Goal: Task Accomplishment & Management: Complete application form

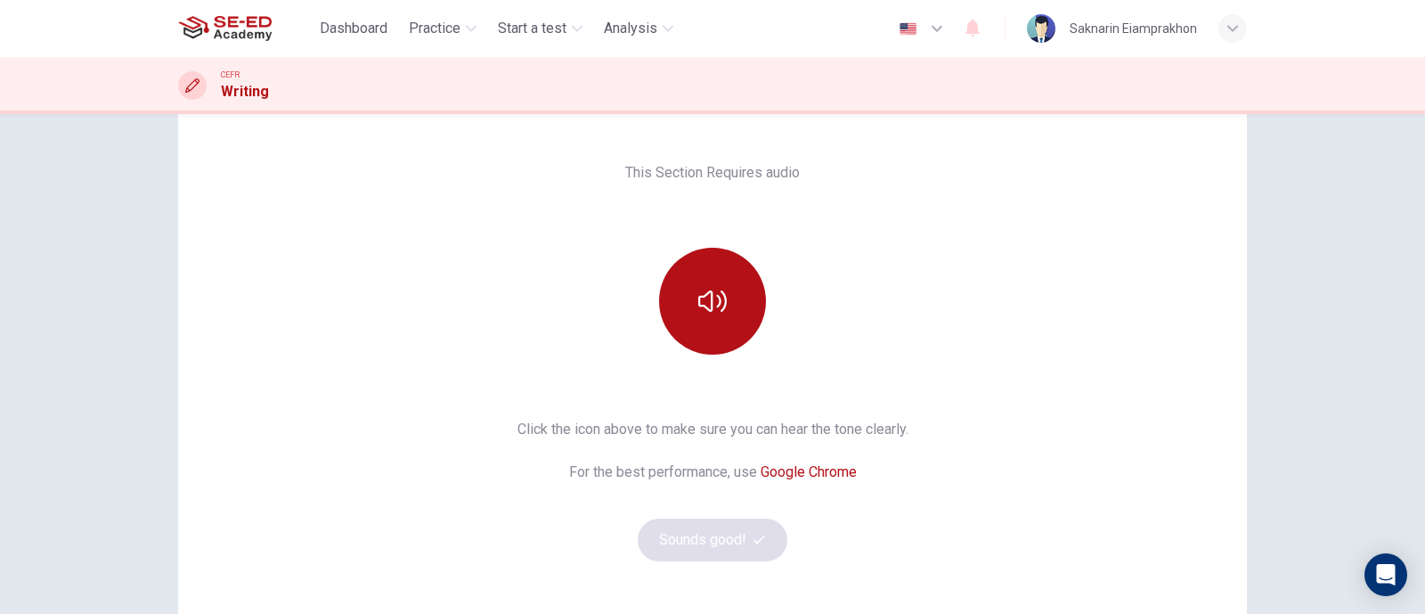
scroll to position [247, 0]
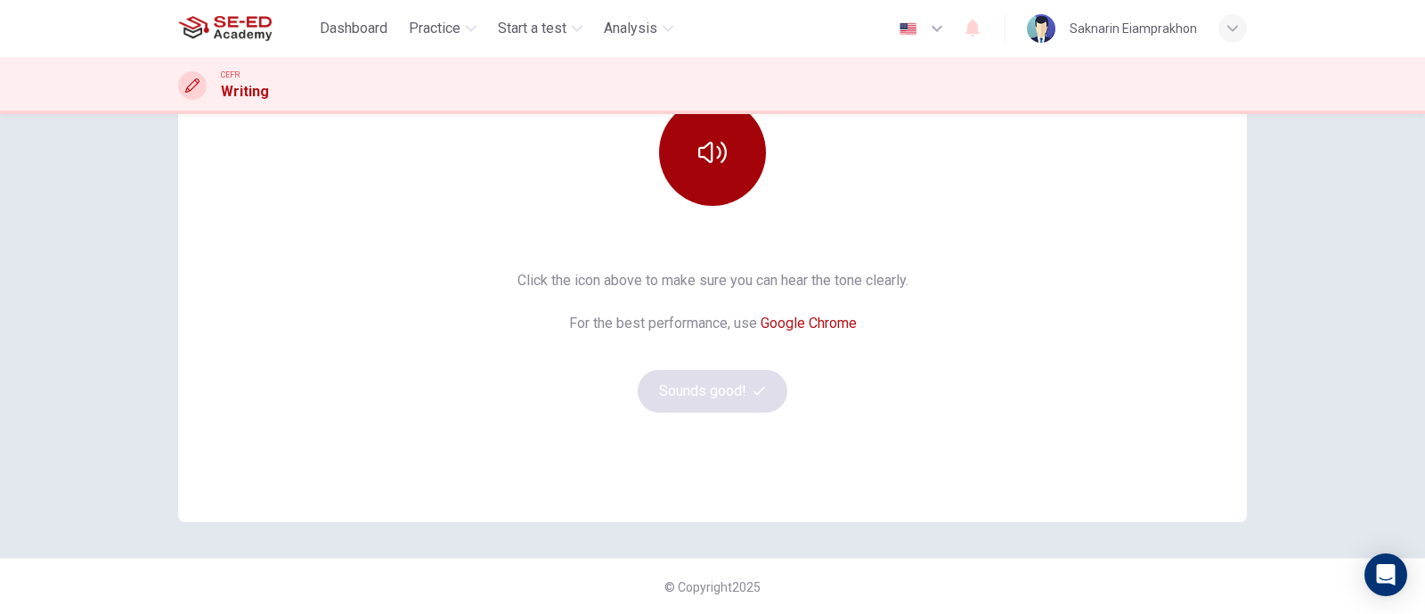
click at [713, 165] on icon "button" at bounding box center [712, 152] width 29 height 29
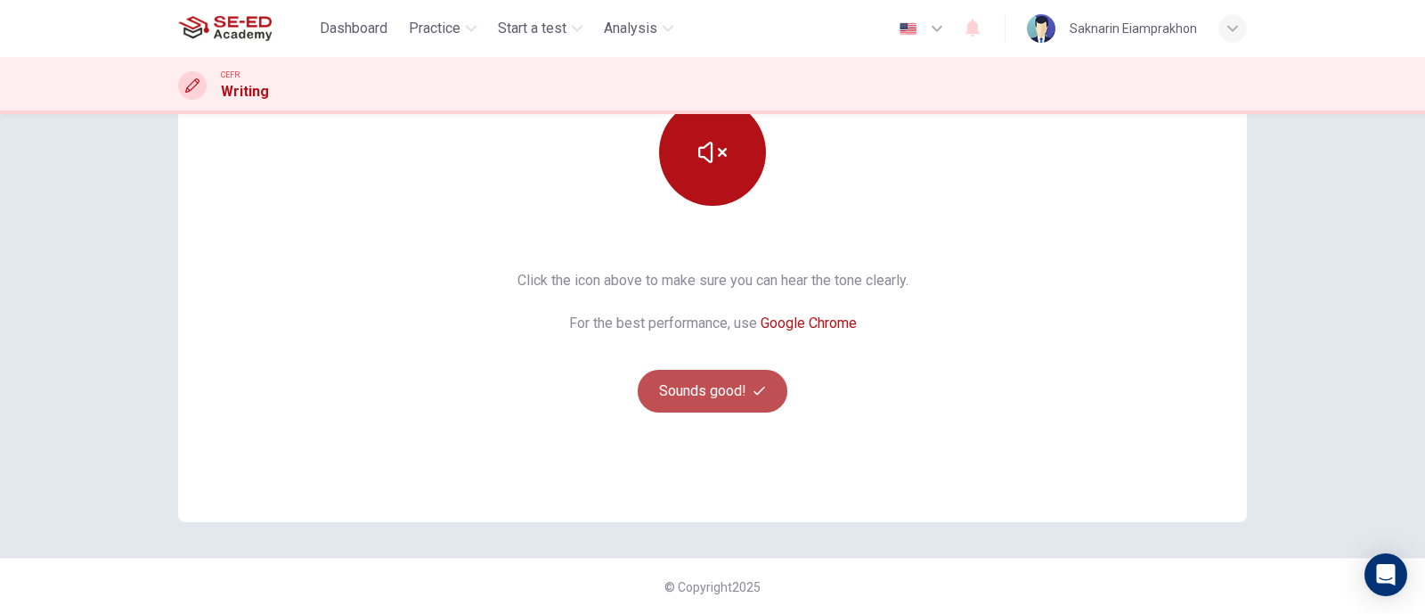
click at [726, 388] on button "Sounds good!" at bounding box center [713, 391] width 150 height 43
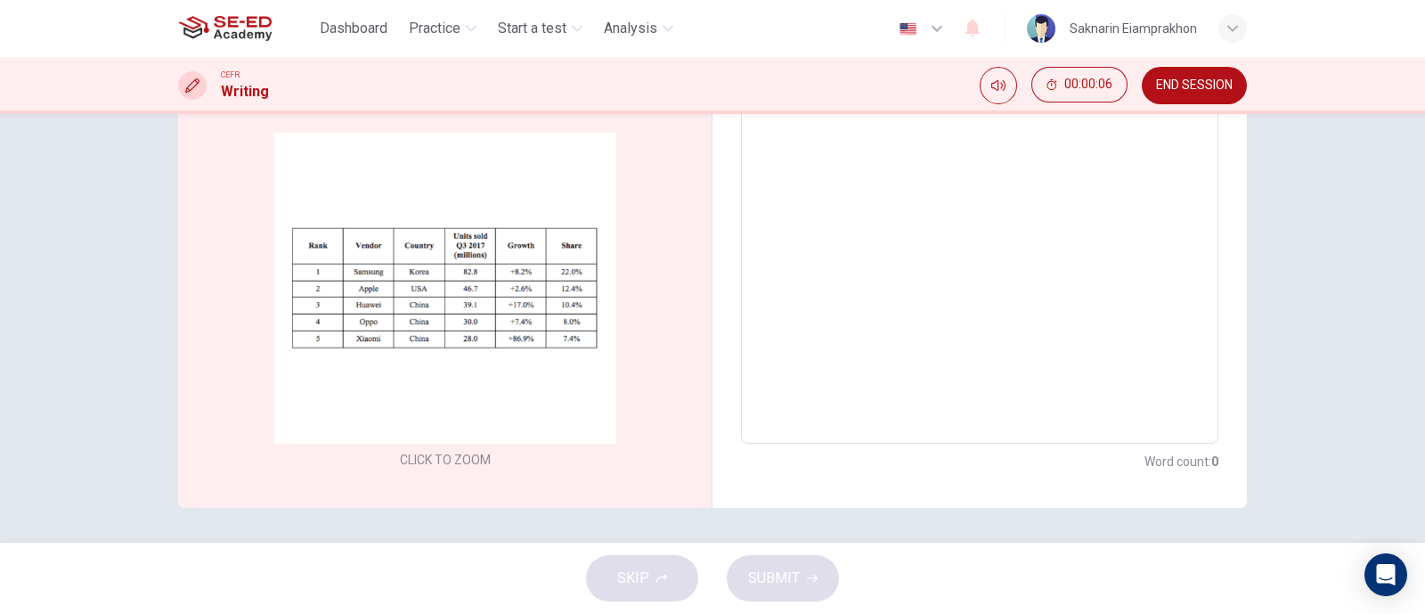
scroll to position [0, 0]
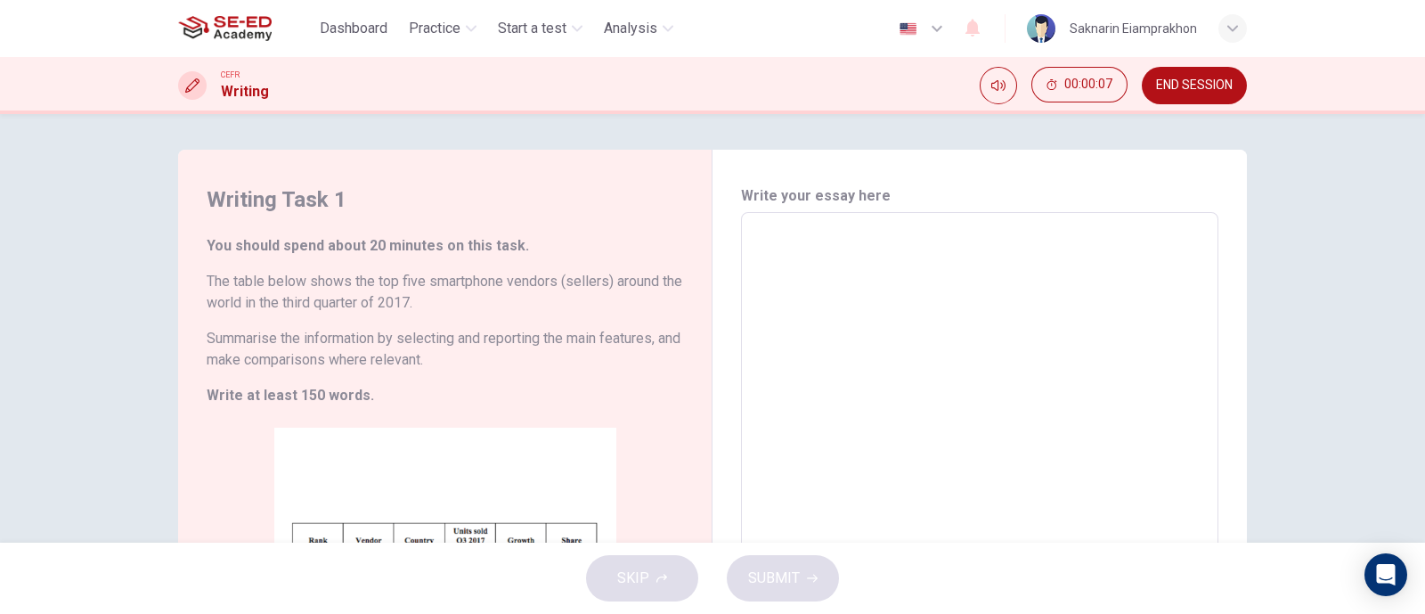
click at [788, 238] on textarea at bounding box center [980, 475] width 453 height 497
type textarea "I"
type textarea "x"
type textarea "In"
type textarea "x"
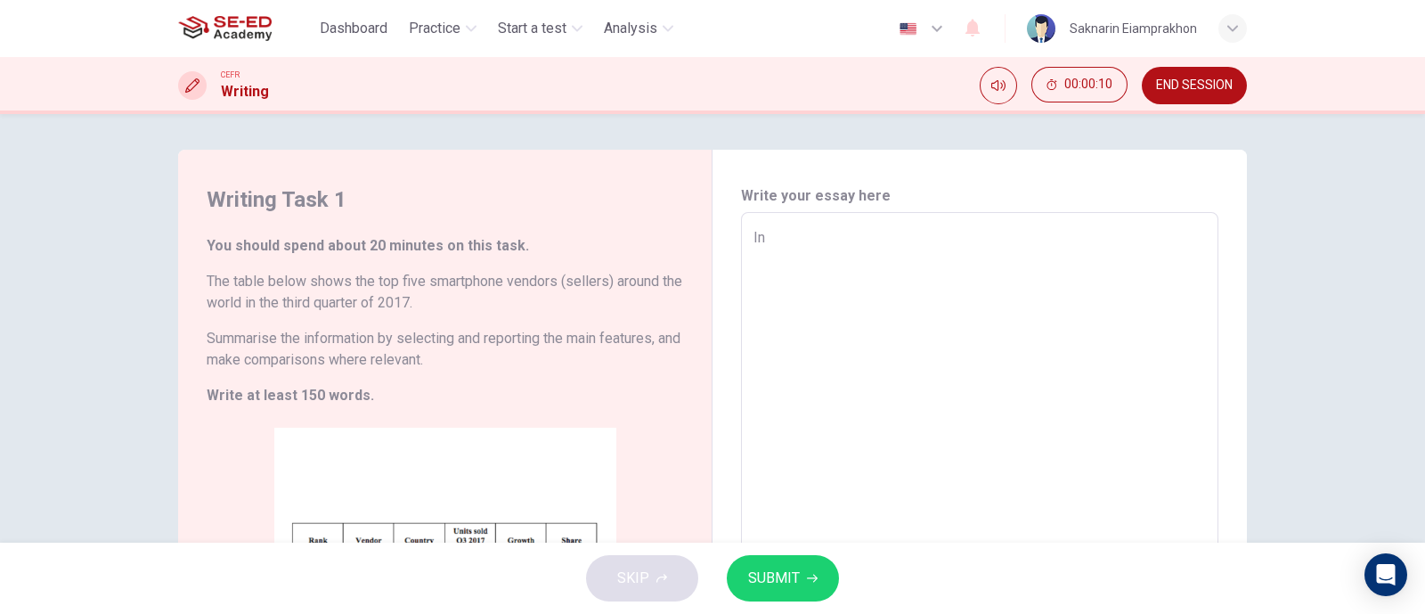
type textarea "In"
type textarea "x"
type textarea "In t"
type textarea "x"
type textarea "In to"
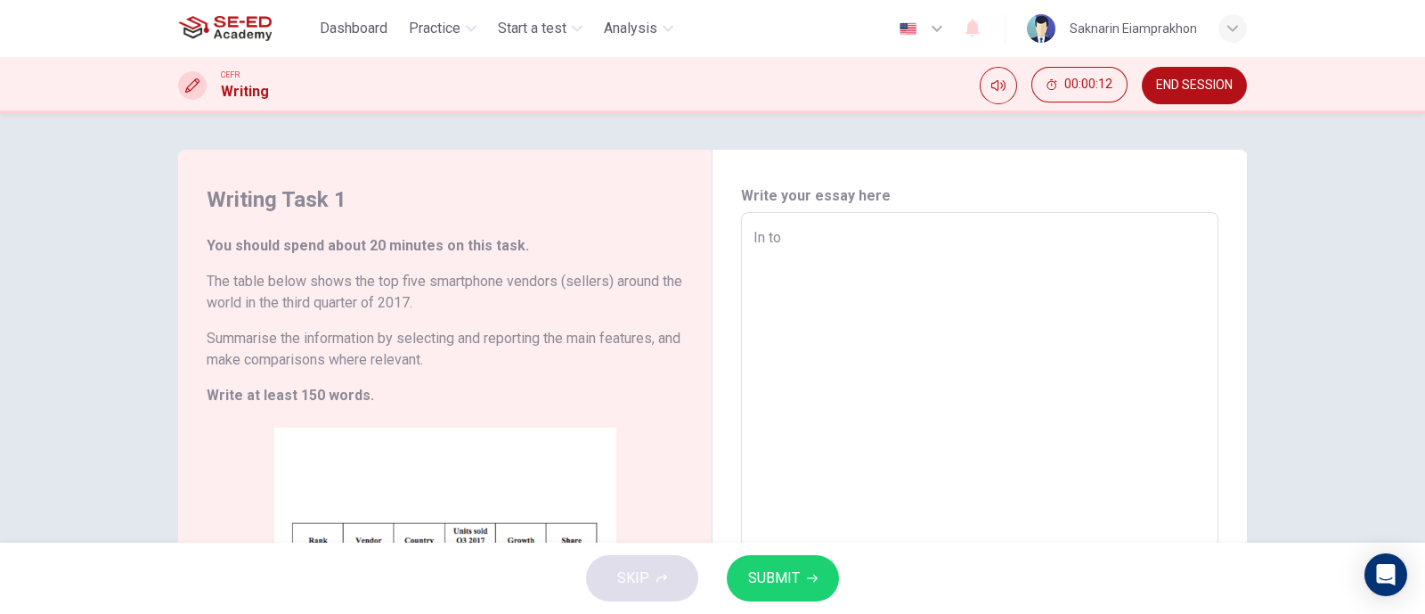
type textarea "x"
type textarea "In [PERSON_NAME]"
type textarea "x"
type textarea "In toda"
type textarea "x"
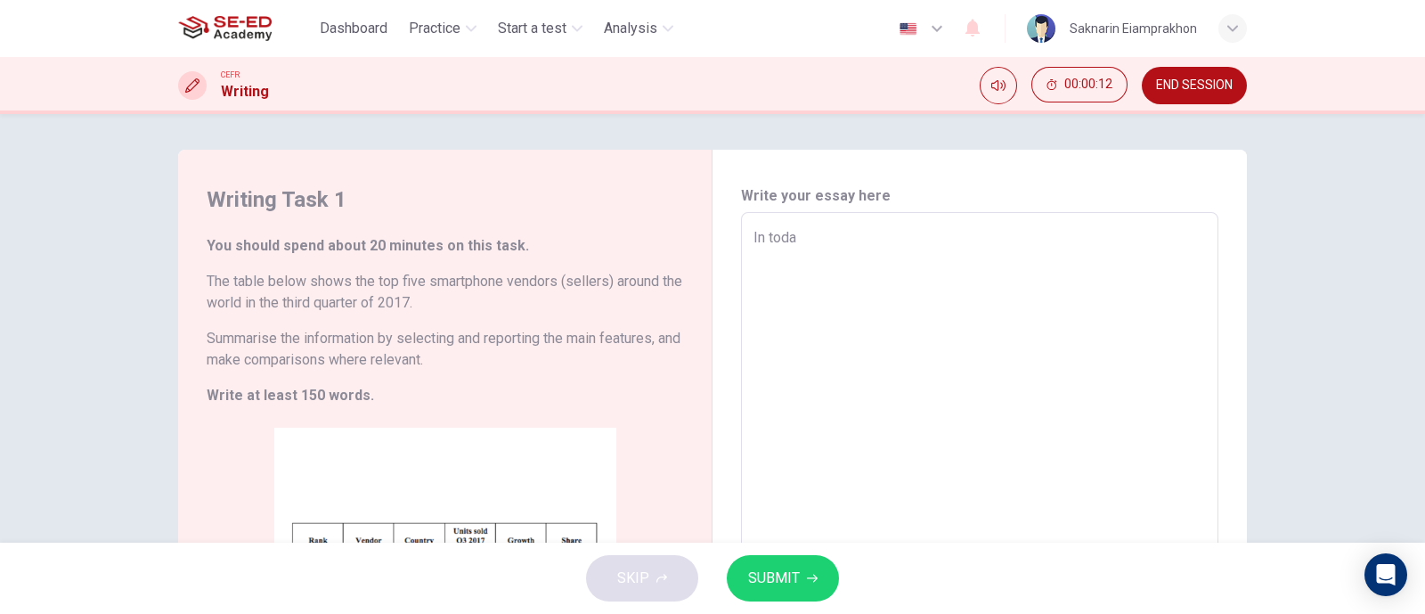
type textarea "In [DATE]"
type textarea "x"
type textarea "In [DATE]'"
type textarea "x"
type textarea "In [DATE]"
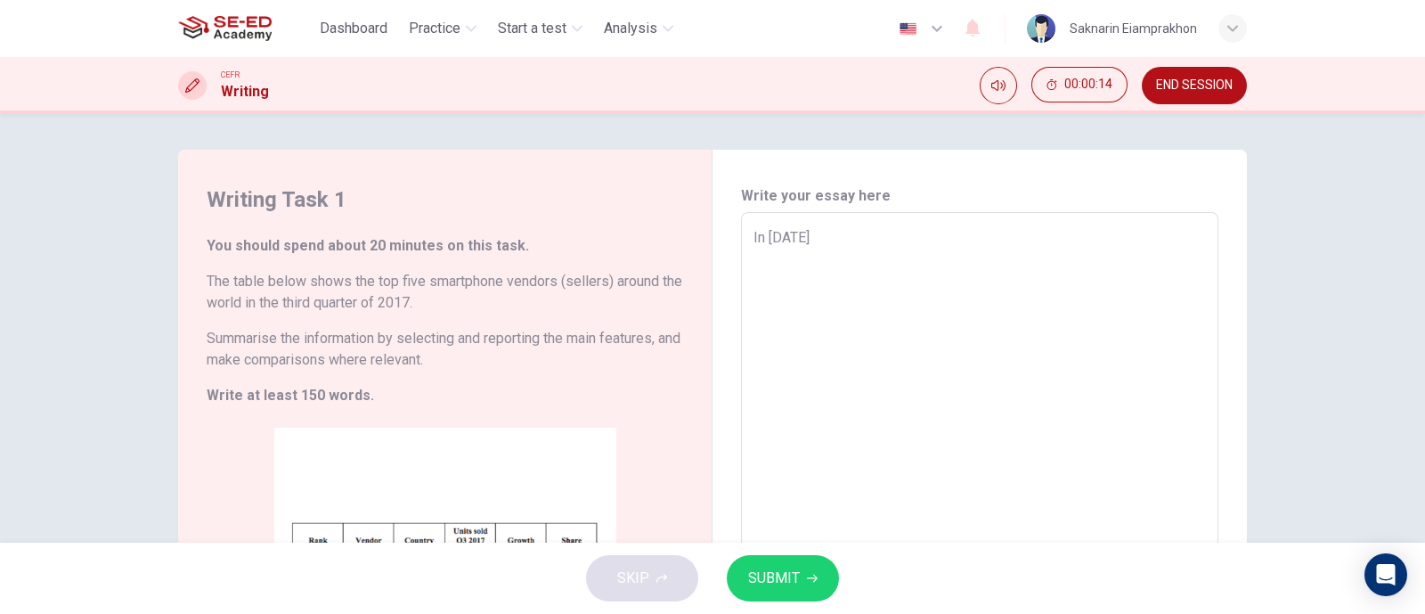
type textarea "x"
type textarea "In [DATE]"
type textarea "x"
type textarea "In [DATE] d"
type textarea "x"
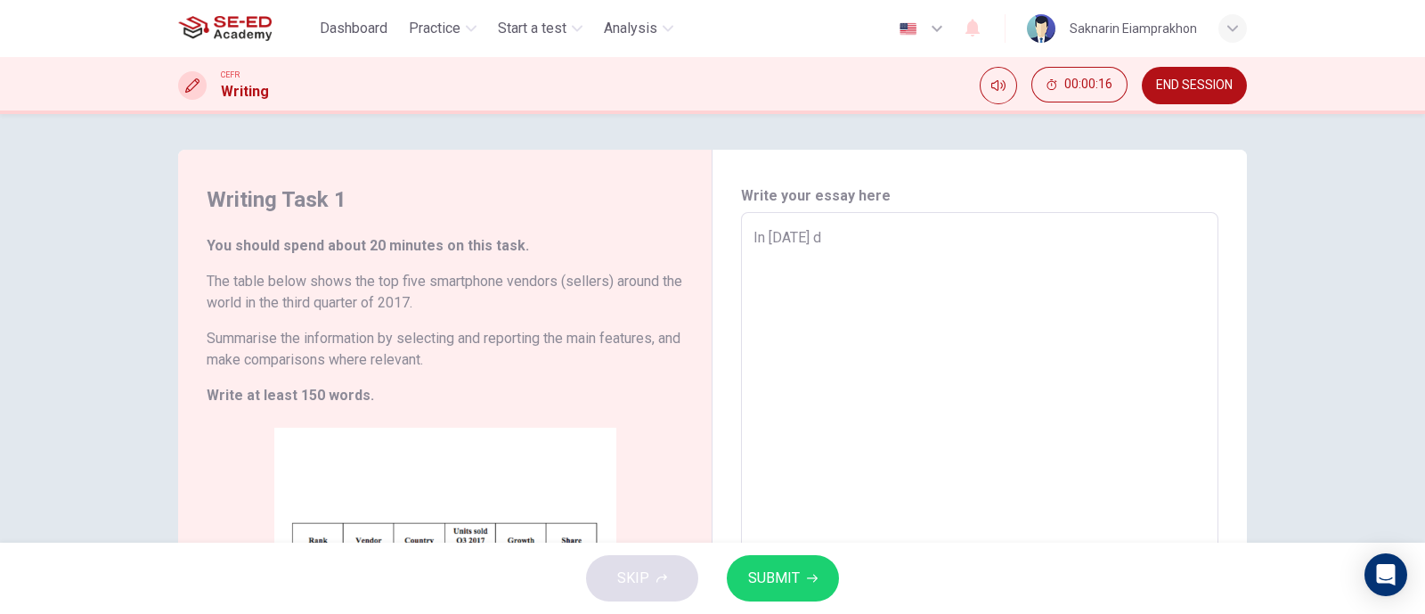
type textarea "In [DATE] di"
type textarea "x"
type textarea "In [DATE] dig"
type textarea "x"
type textarea "In [DATE] digi"
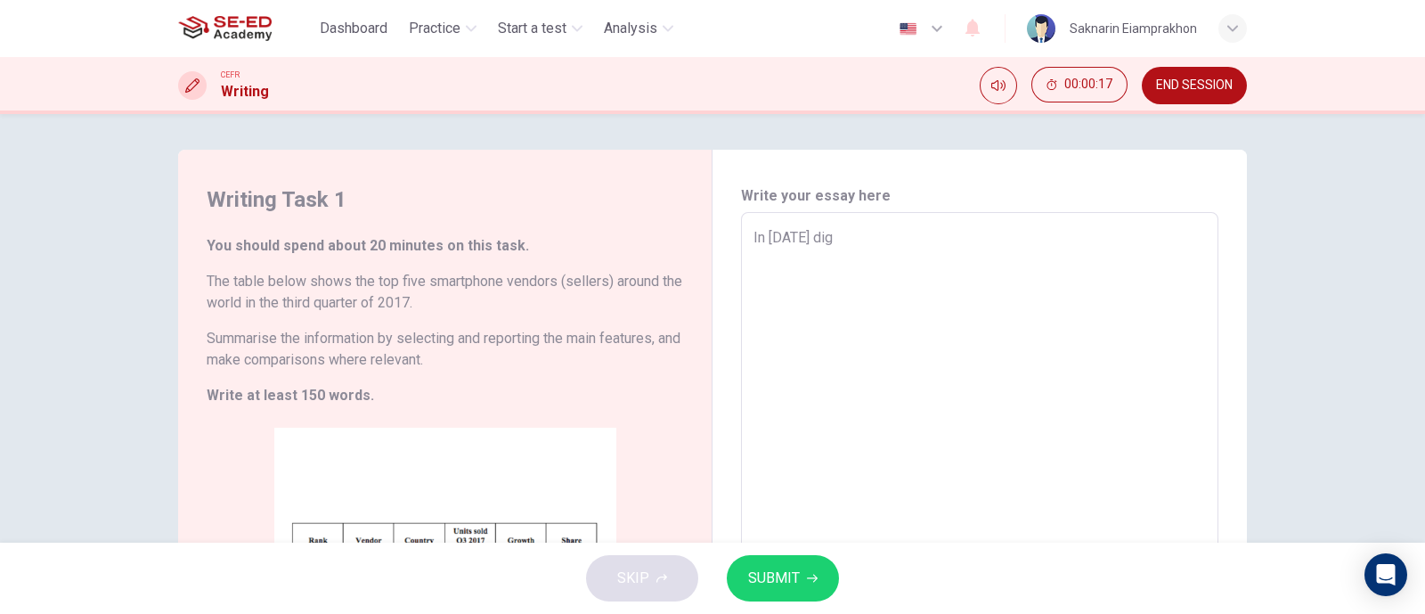
type textarea "x"
type textarea "In [DATE] digir"
type textarea "x"
type textarea "In [DATE] digi"
type textarea "x"
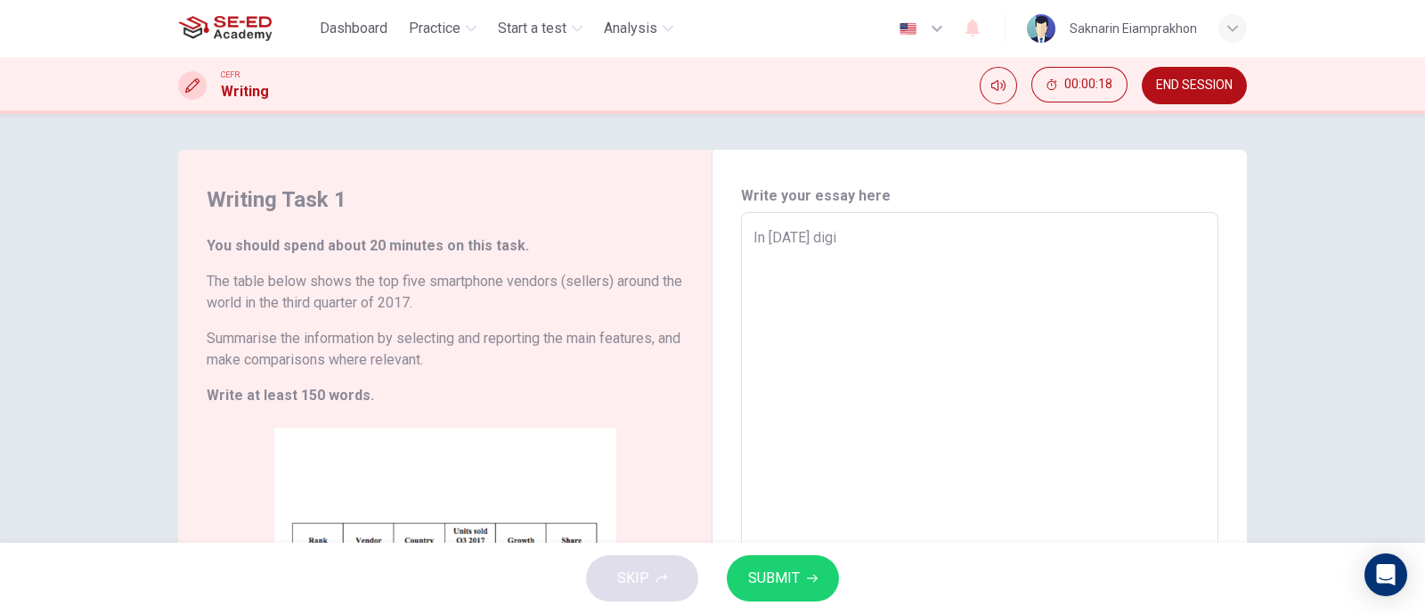
type textarea "In [DATE] digit"
type textarea "x"
type textarea "In [DATE] digita"
type textarea "x"
type textarea "In [DATE] digital"
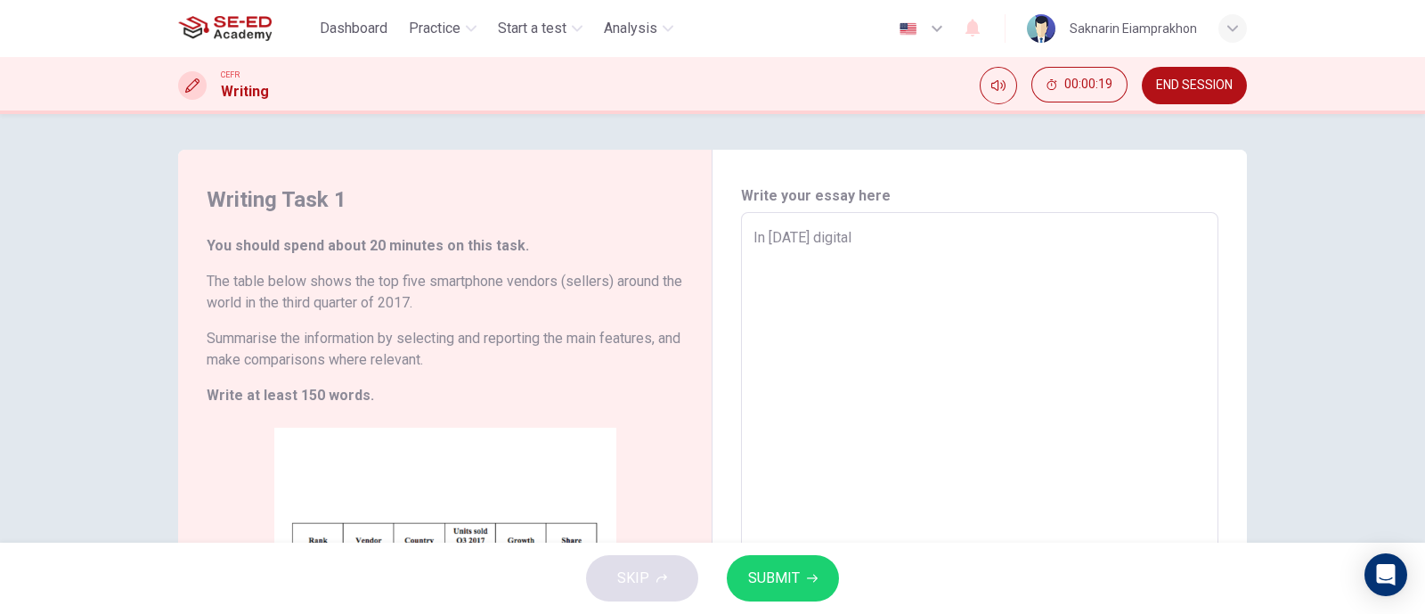
type textarea "x"
type textarea "In [DATE] digital"
type textarea "x"
type textarea "In [DATE] digital e"
type textarea "x"
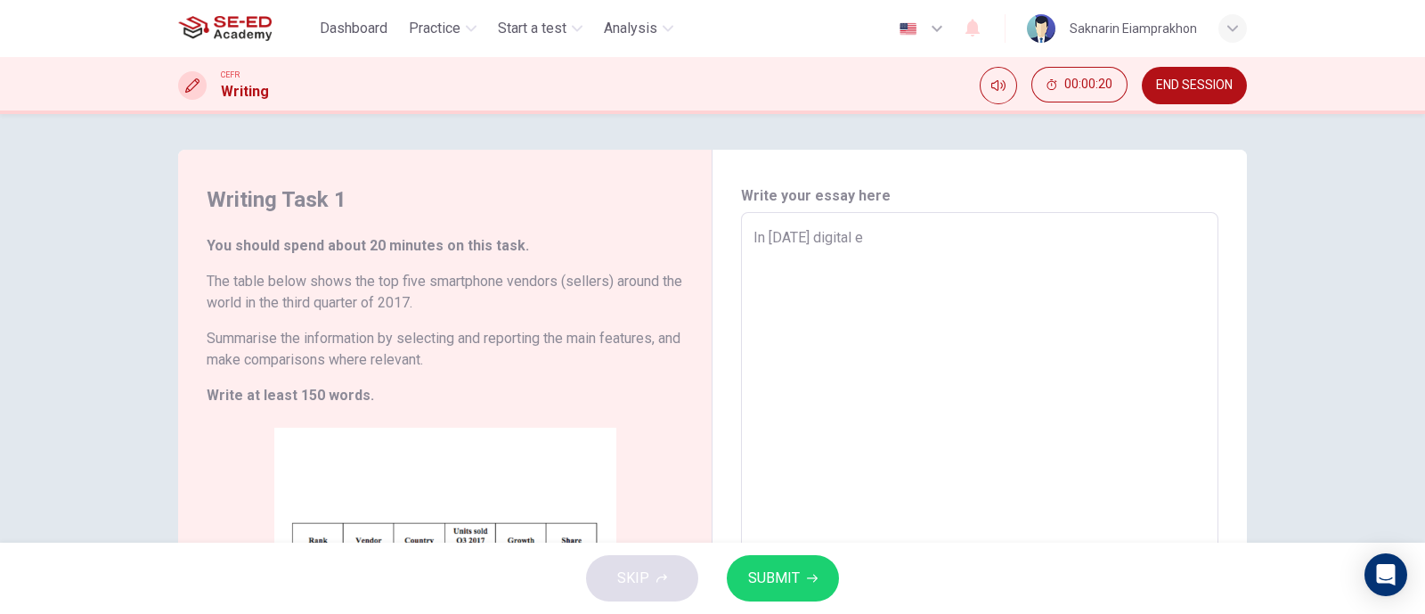
type textarea "In [DATE] digital er"
type textarea "x"
type textarea "In [DATE] digital era"
type textarea "x"
type textarea "In [DATE] digital era"
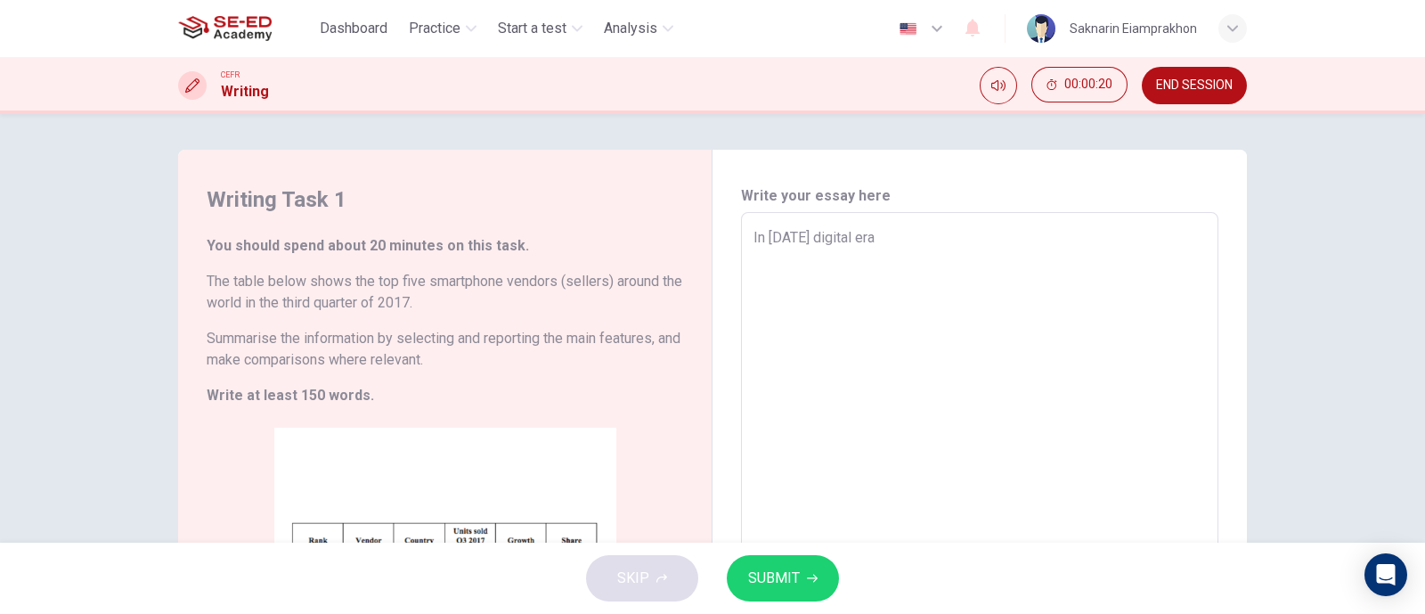
type textarea "x"
type textarea "In [DATE] digital era"
type textarea "x"
type textarea "In [DATE] digital era,"
type textarea "x"
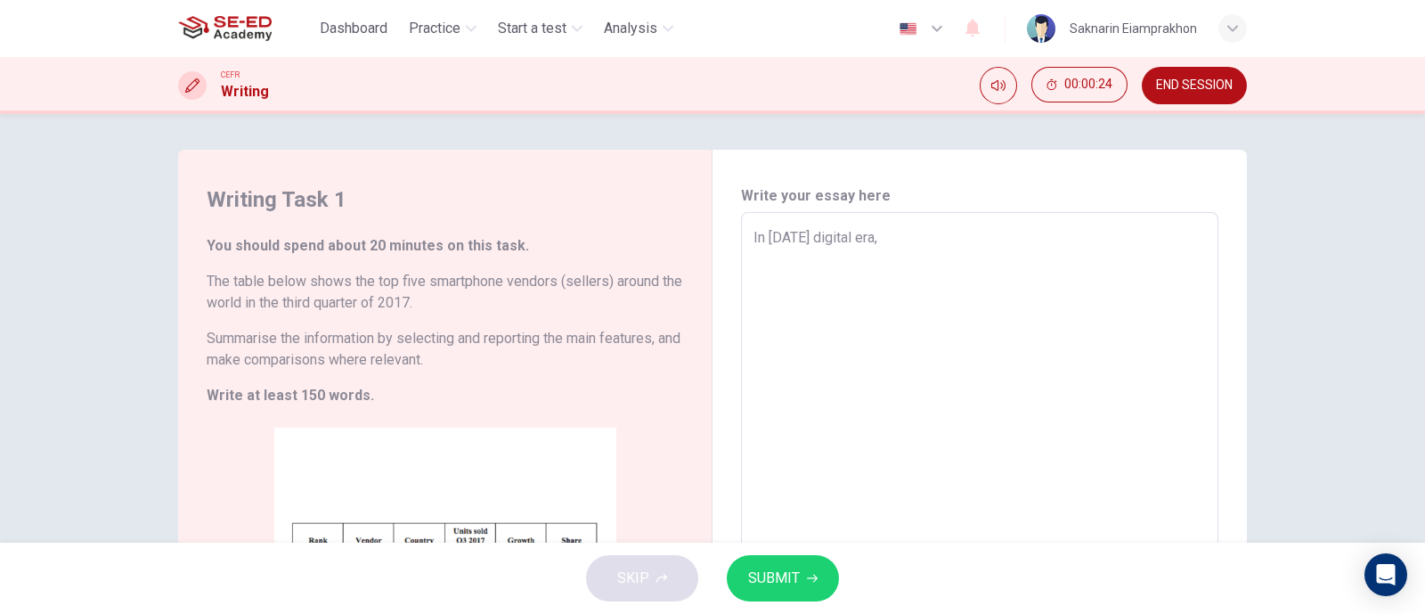
type textarea "In [DATE] digital era,"
type textarea "x"
type textarea "In [DATE] digital era, t"
type textarea "x"
type textarea "In [DATE] digital era, te"
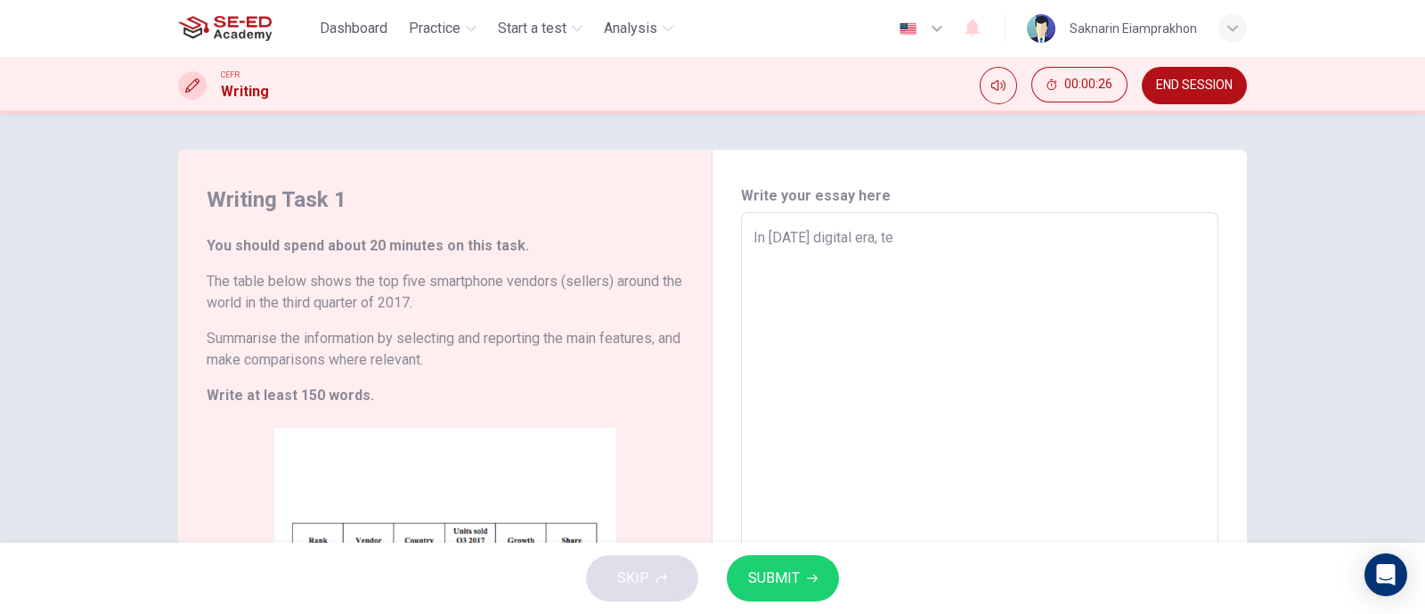
type textarea "x"
type textarea "In [DATE] digital era, tec"
type textarea "x"
type textarea "In [DATE] digital era, tech"
type textarea "x"
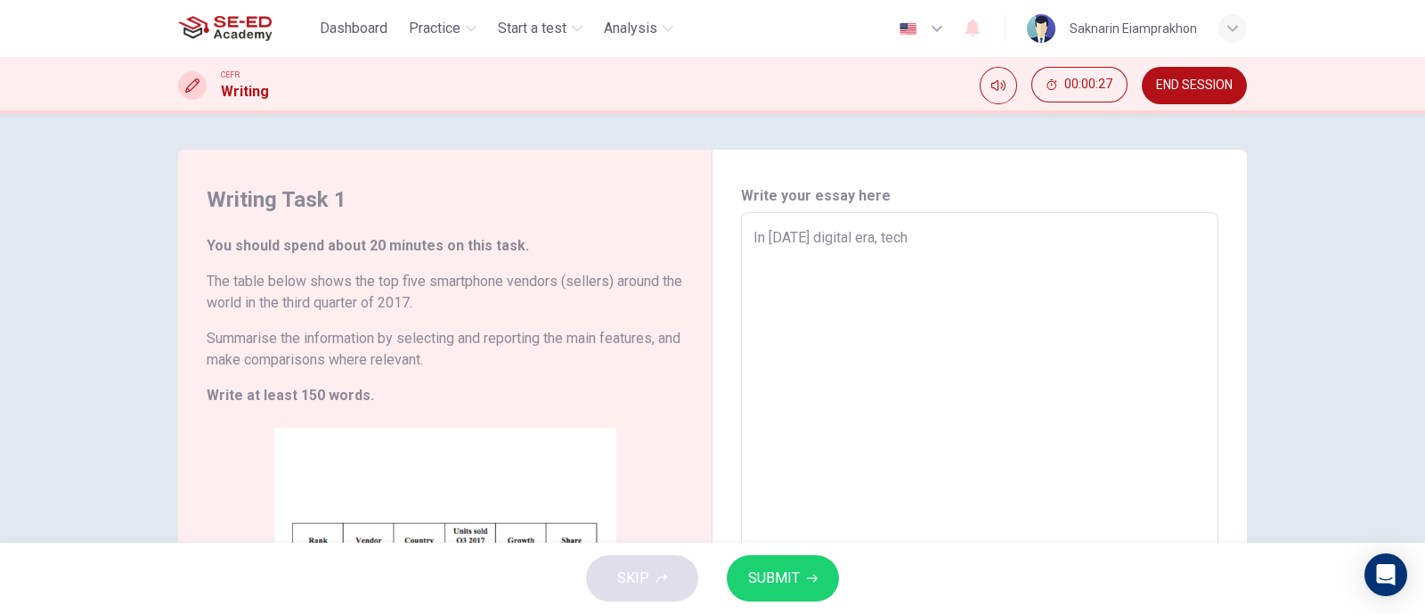
type textarea "In [DATE] digital era, techn"
type textarea "x"
type textarea "In [DATE] digital era, techno"
type textarea "x"
type textarea "In [DATE] digital era, technol"
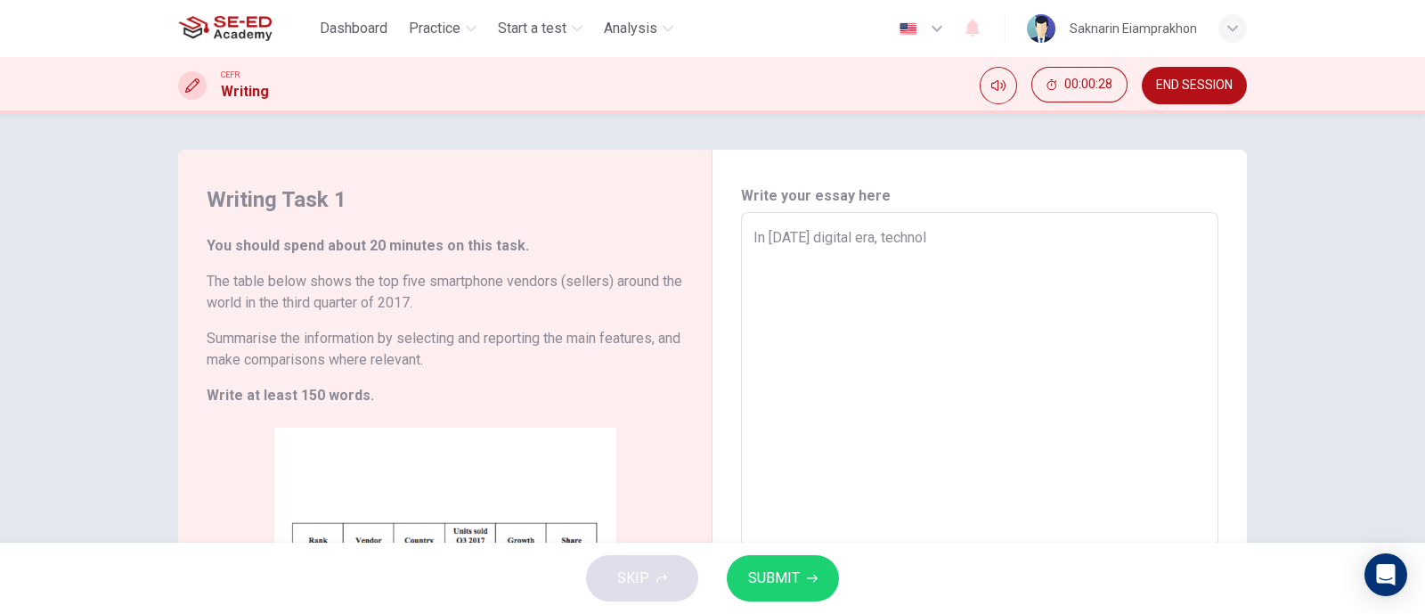
type textarea "x"
type textarea "In [DATE] digital era, technolo"
type textarea "x"
type textarea "In [DATE] digital era, technolog"
type textarea "x"
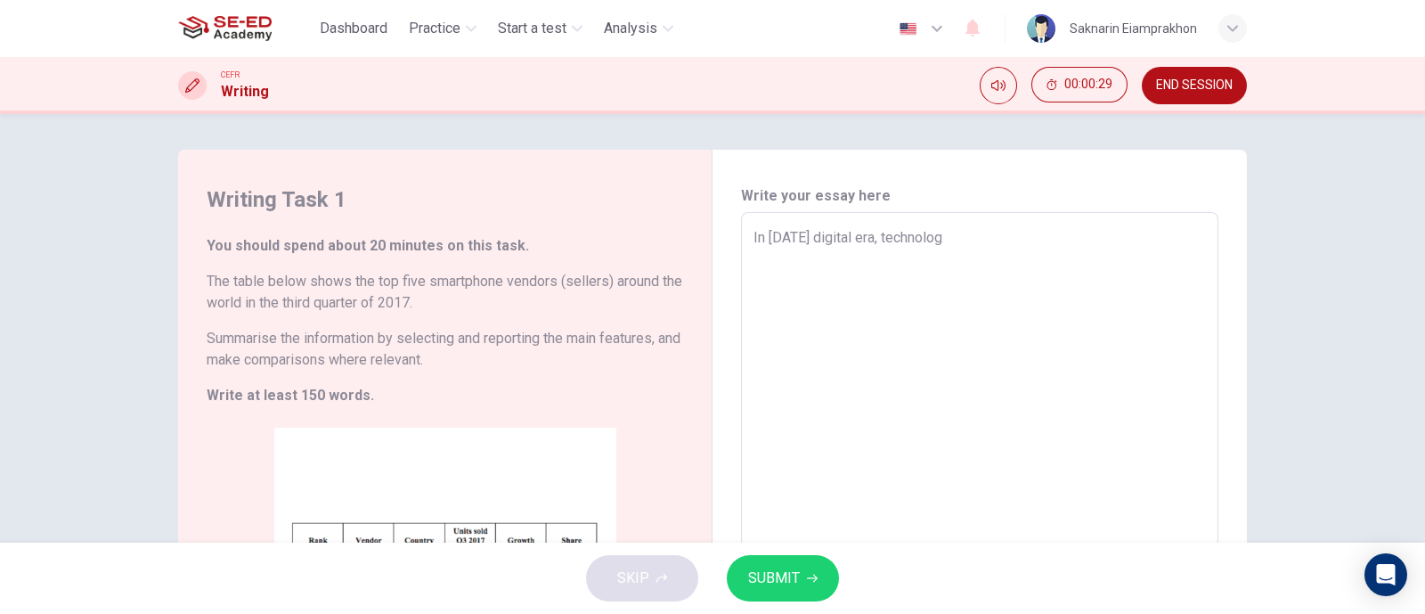
type textarea "In [DATE] digital era, technology"
type textarea "x"
type textarea "In [DATE] digital era, technology"
type textarea "x"
type textarea "In [DATE] digital era, technology a"
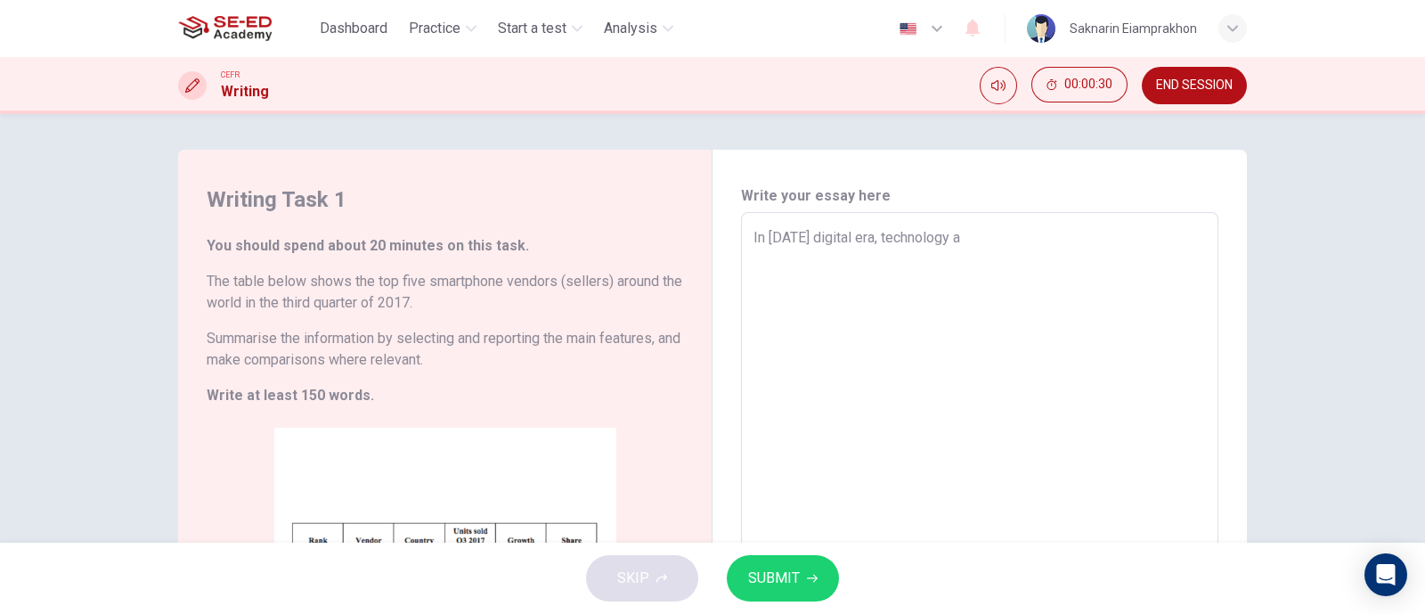
type textarea "x"
type textarea "In [DATE] digital era, technology an"
type textarea "x"
type textarea "In [DATE] digital era, technology and"
type textarea "x"
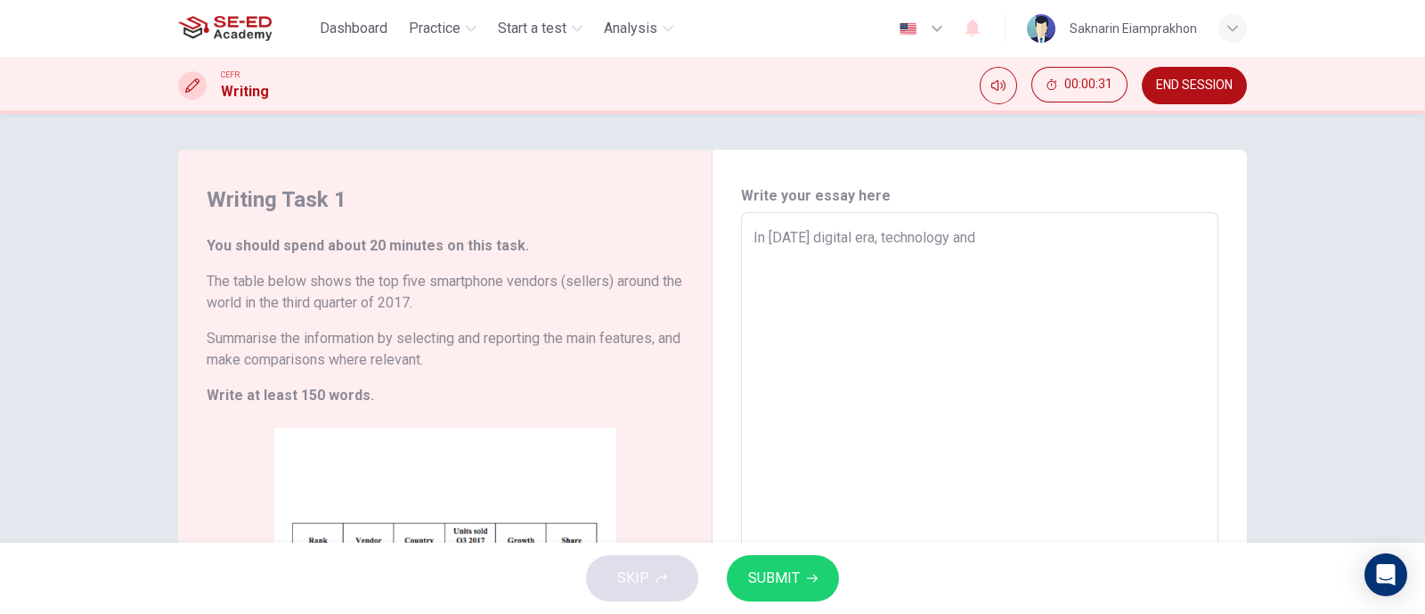
type textarea "In [DATE] digital era, technology and"
type textarea "x"
type textarea "In [DATE] digital era, technology and s"
type textarea "x"
type textarea "In [DATE] digital era, technology and so"
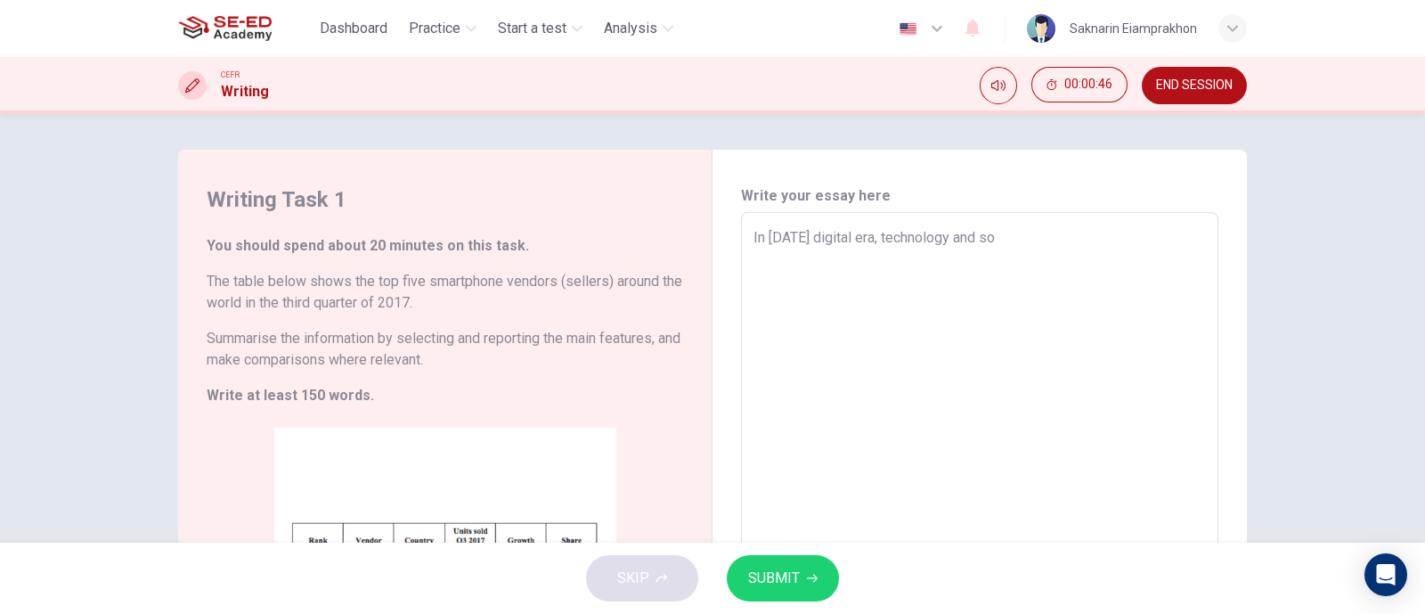
type textarea "x"
type textarea "In [DATE] digital era, technology and soc"
type textarea "x"
type textarea "In [DATE] digital era, technology and soci"
type textarea "x"
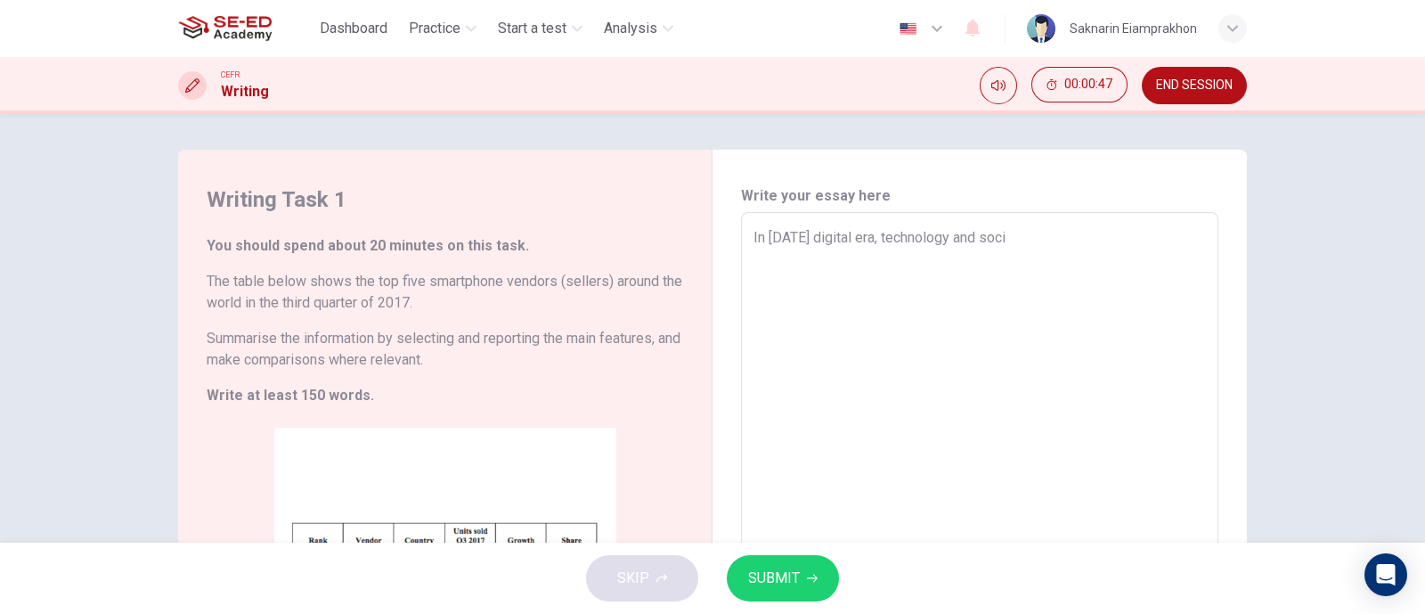
type textarea "In [DATE] digital era, technology and [PERSON_NAME]"
type textarea "x"
type textarea "In [DATE] digital era, technology and social"
type textarea "x"
type textarea "In [DATE] digital era, technology and social"
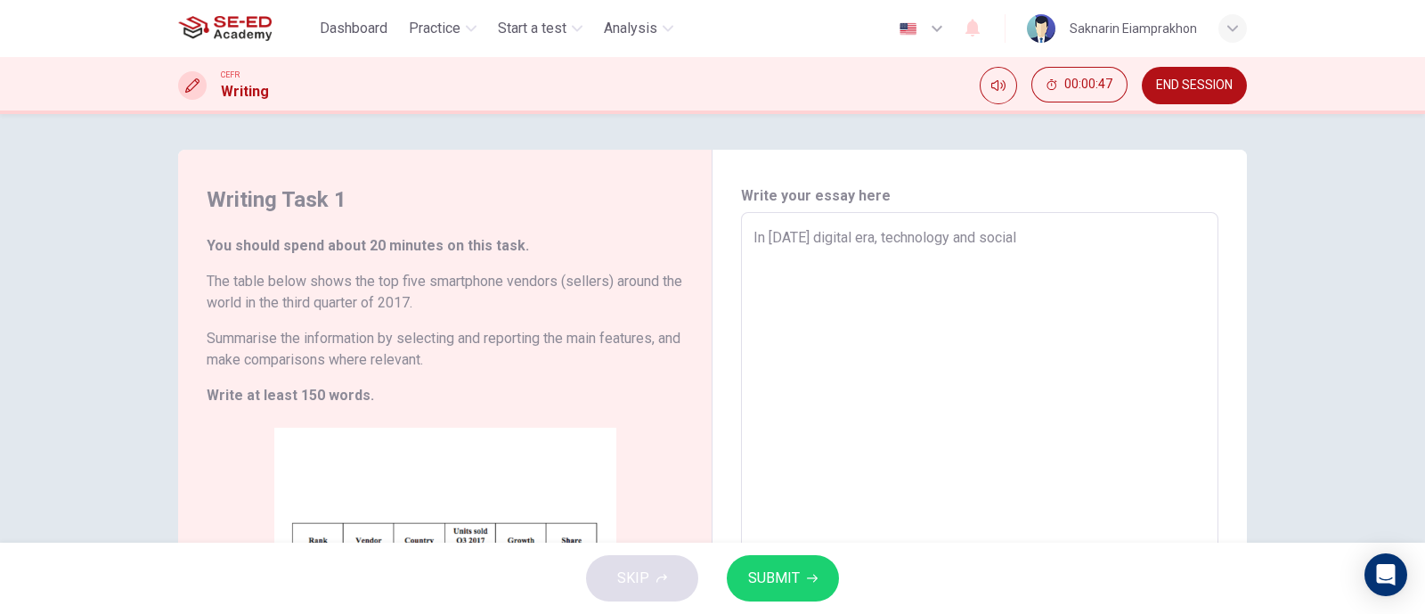
type textarea "x"
type textarea "In [DATE] digital era, technology and social m"
type textarea "x"
type textarea "In [DATE] digital era, technology and social me"
type textarea "x"
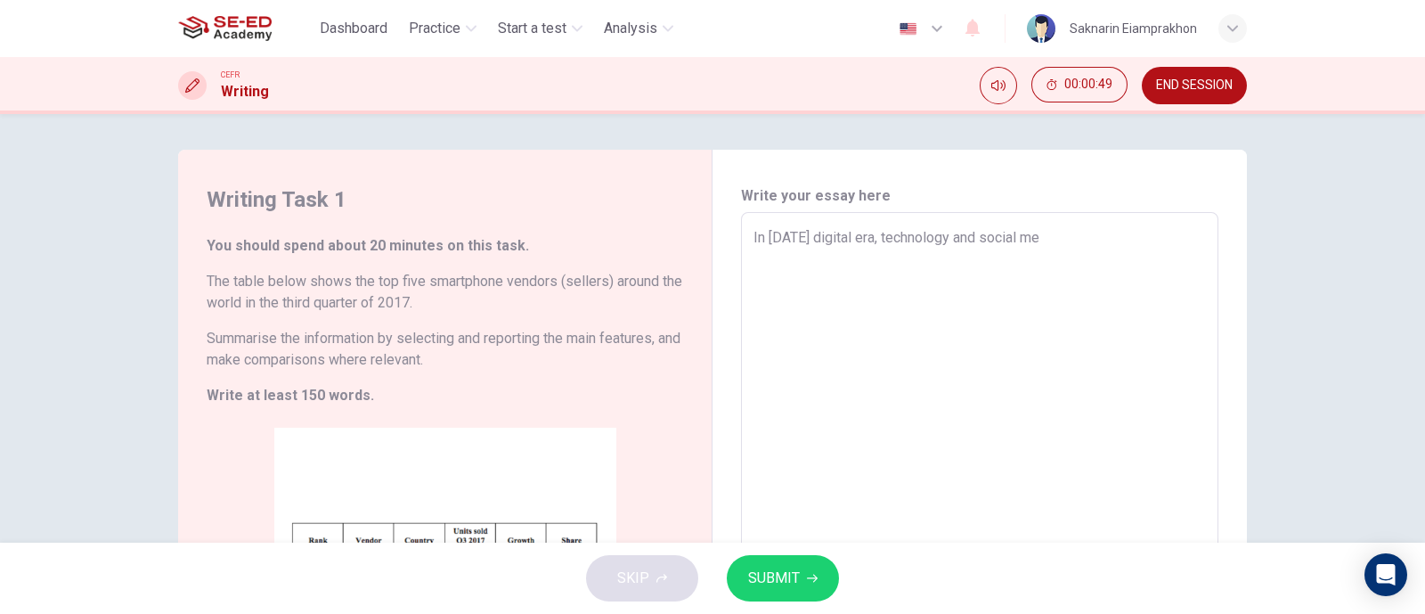
type textarea "In [DATE] digital era, technology and social med"
type textarea "x"
type textarea "In [DATE] digital era, technology and social medi"
type textarea "x"
type textarea "In [DATE] digital era, technology and social media"
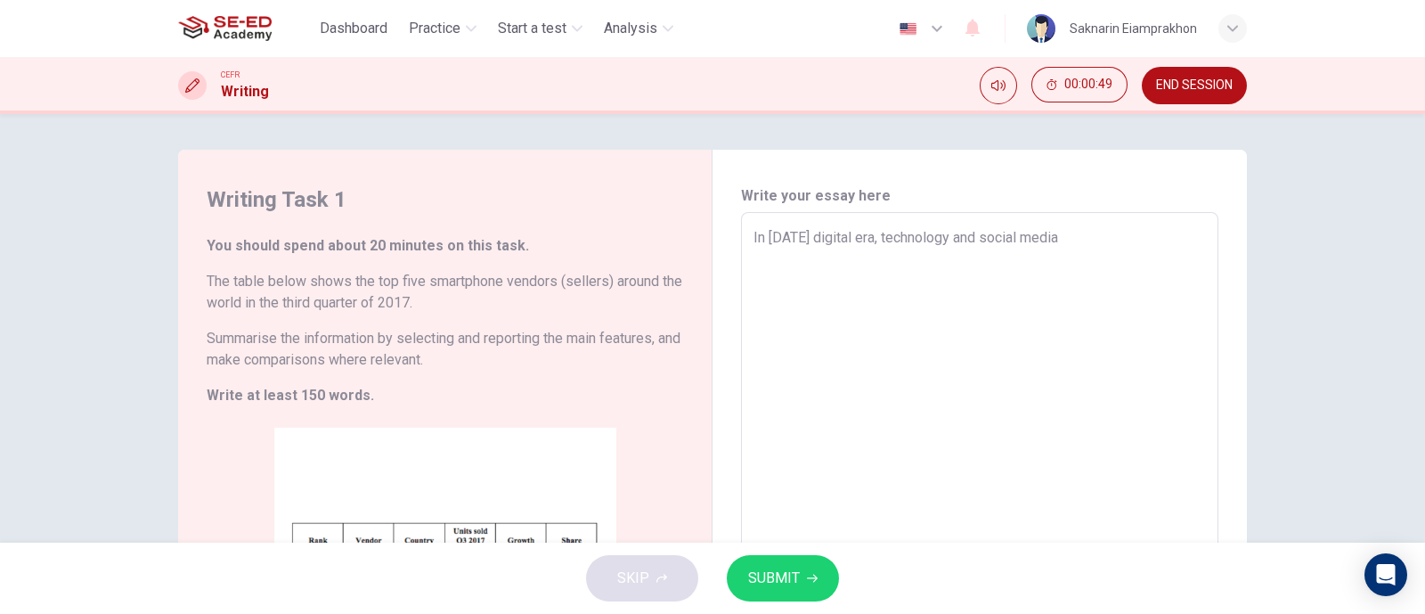
type textarea "x"
type textarea "In [DATE] digital era, technology and social media"
type textarea "x"
type textarea "In [DATE] digital era, technology and social media h"
type textarea "x"
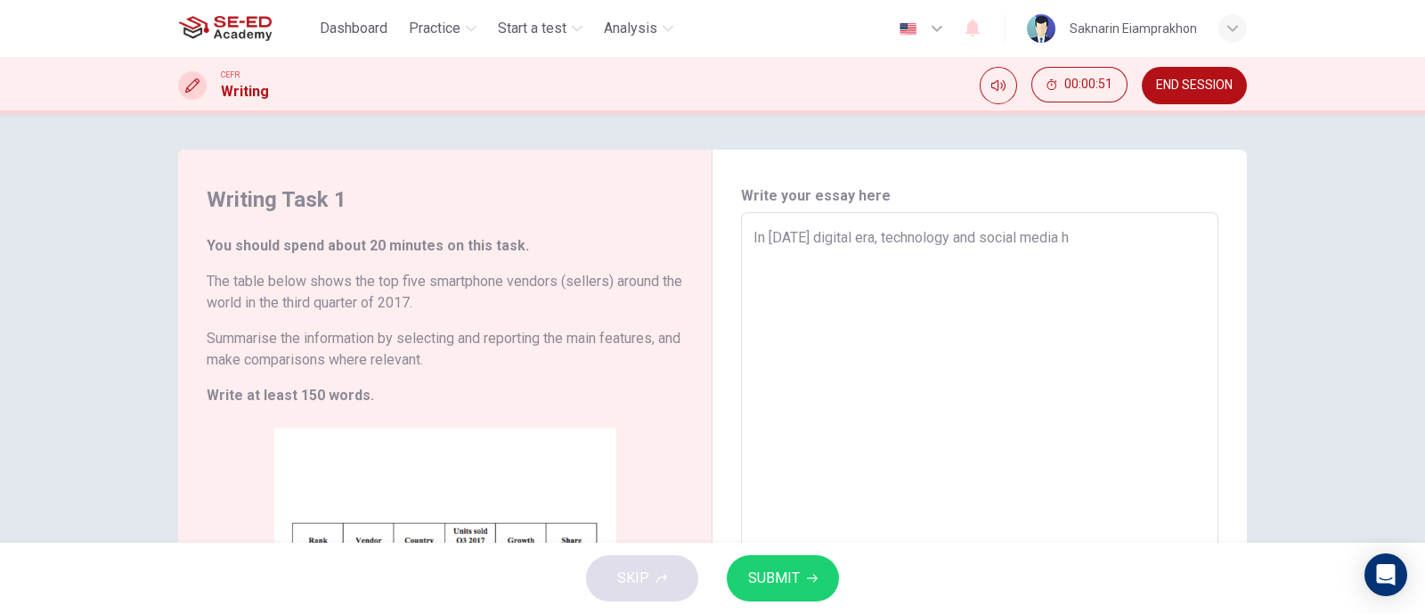
type textarea "In [DATE] digital era, technology and social media ha"
type textarea "x"
type textarea "In [DATE] digital era, technology and social media hav"
type textarea "x"
type textarea "In [DATE] digital era, technology and social media have"
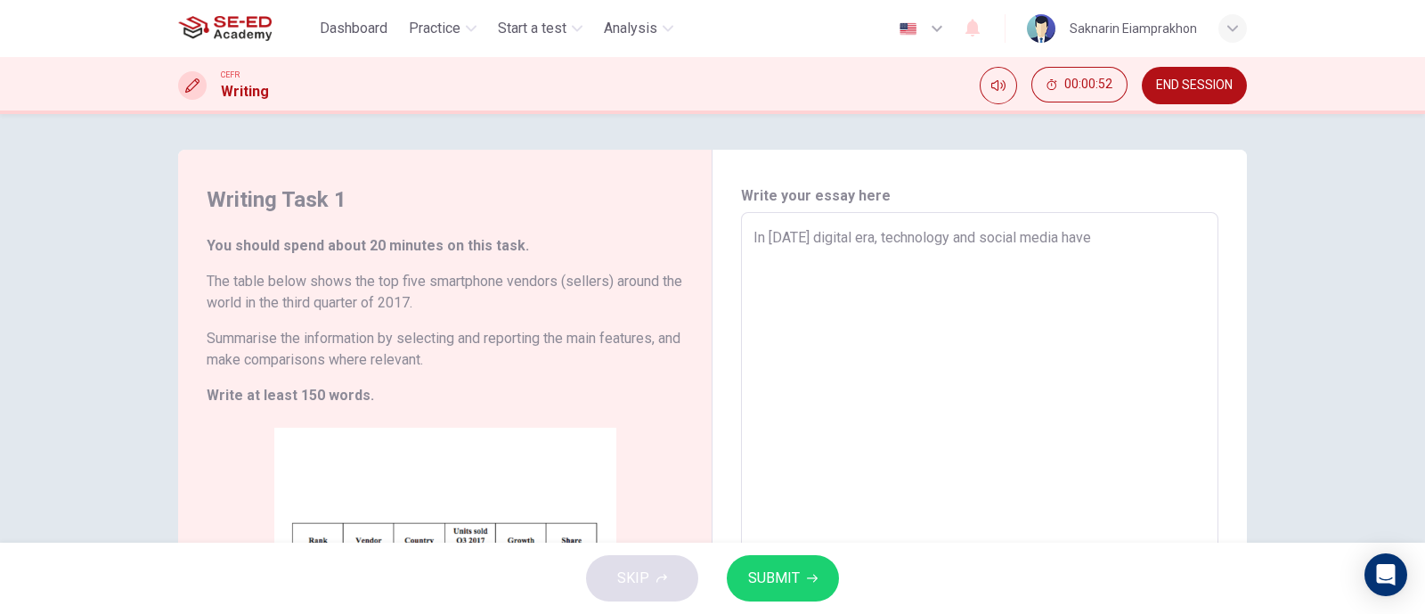
type textarea "x"
type textarea "In [DATE] digital era, technology and social media have"
type textarea "x"
type textarea "In [DATE] digital era, technology and social media have r"
type textarea "x"
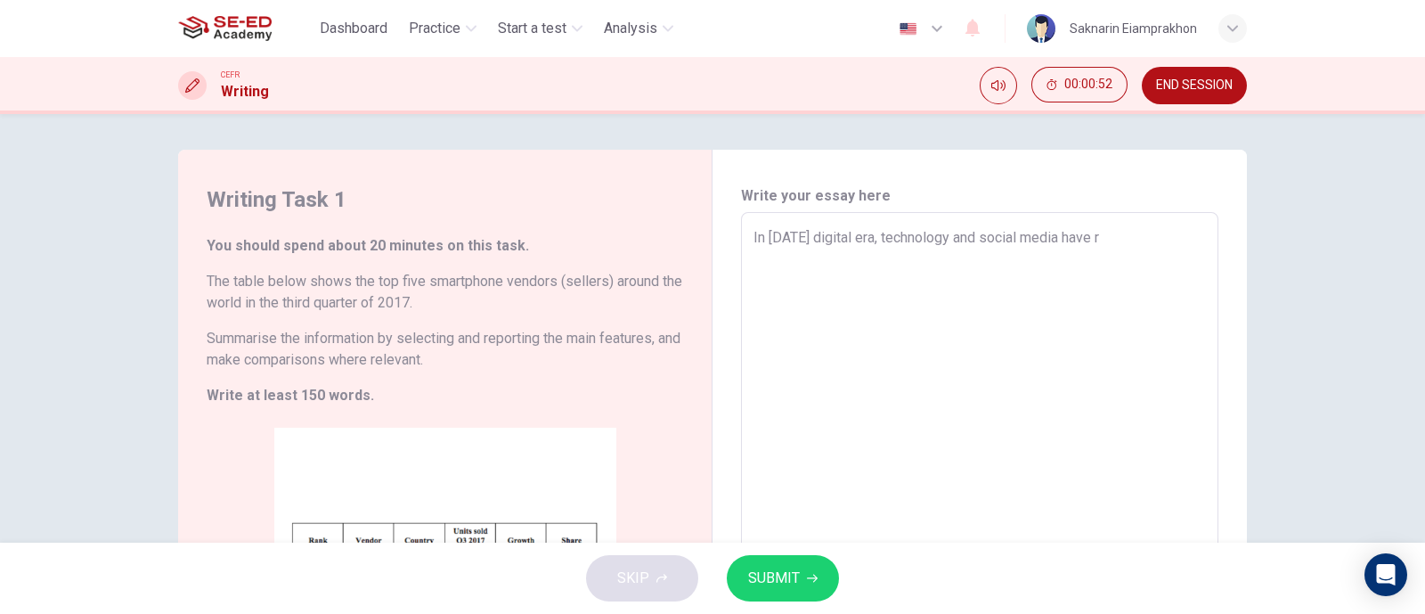
type textarea "In [DATE] digital era, technology and social media have re"
type textarea "x"
type textarea "In [DATE] digital era, technology and social media have res"
type textarea "x"
type textarea "In [DATE] digital era, technology and social media have [PERSON_NAME]"
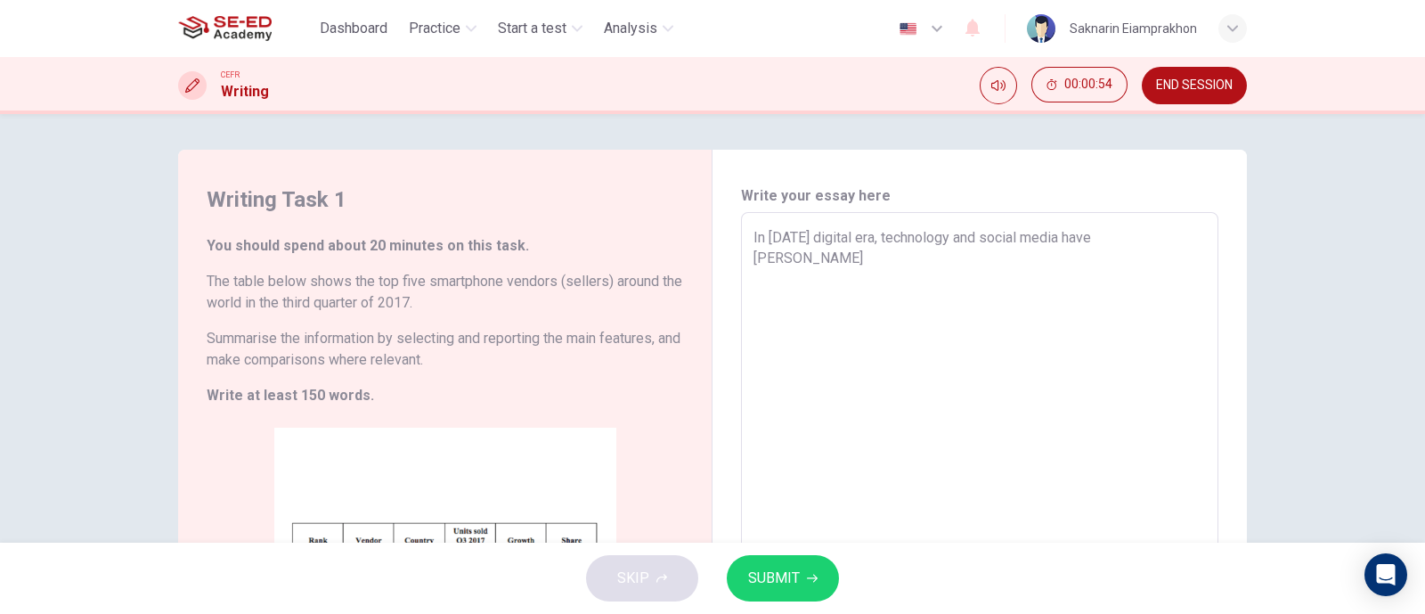
type textarea "x"
type textarea "In [DATE] digital era, technology and social media have [PERSON_NAME]"
type textarea "x"
type textarea "In [DATE] digital era, technology and social media have reshap"
type textarea "x"
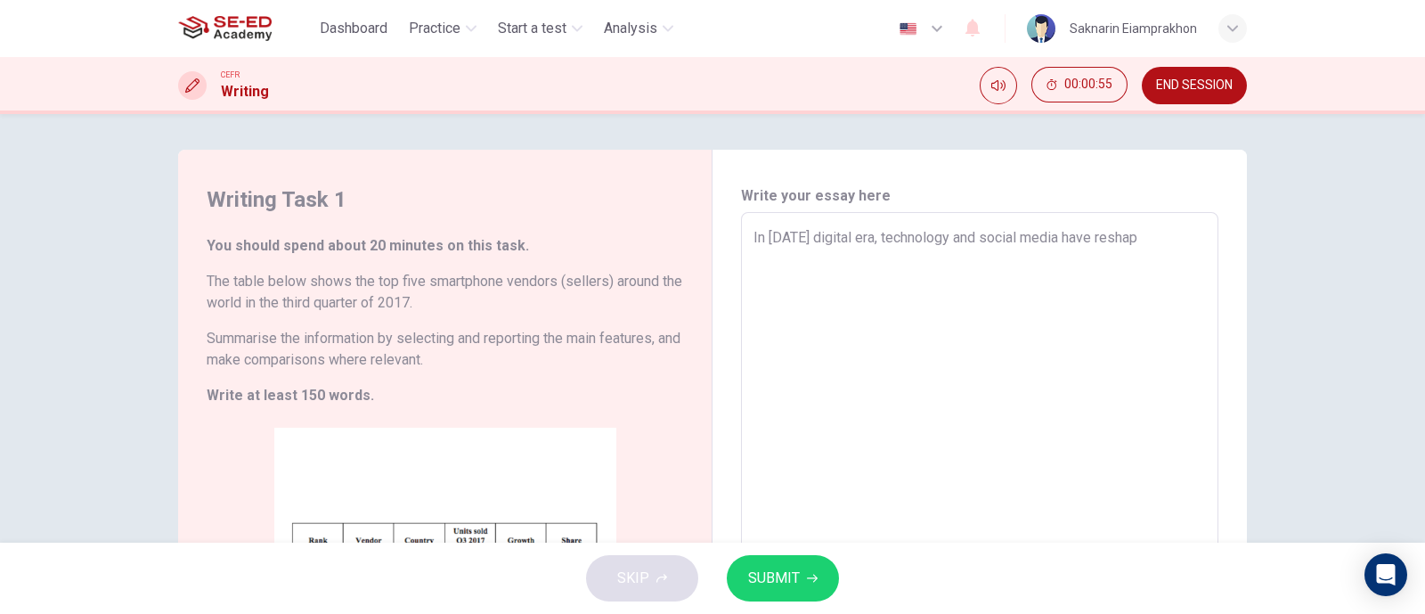
type textarea "In [DATE] digital era, technology and social media have reshape"
type textarea "x"
type textarea "In [DATE] digital era, technology and social media have reshaped"
type textarea "x"
type textarea "In [DATE] digital era, technology and social media have reshaped"
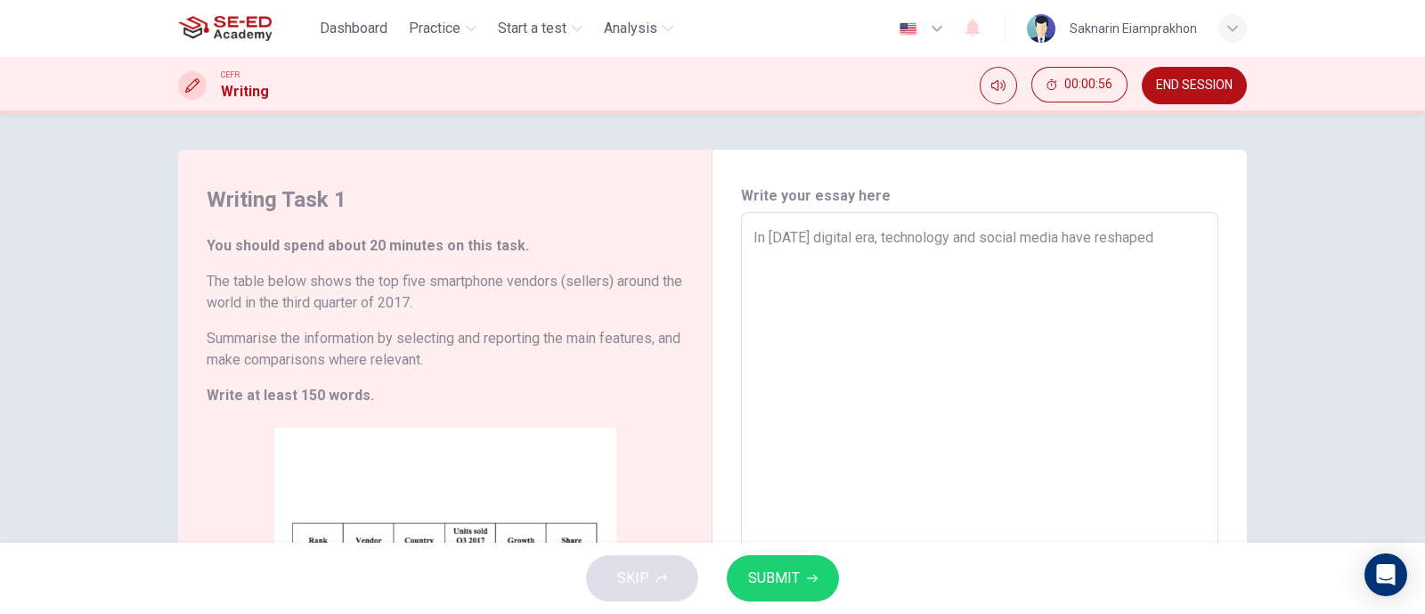
type textarea "x"
type textarea "In [DATE] digital era, technology and social media have reshaped h"
type textarea "x"
type textarea "In [DATE] digital era, technology and social media have reshaped ho"
type textarea "x"
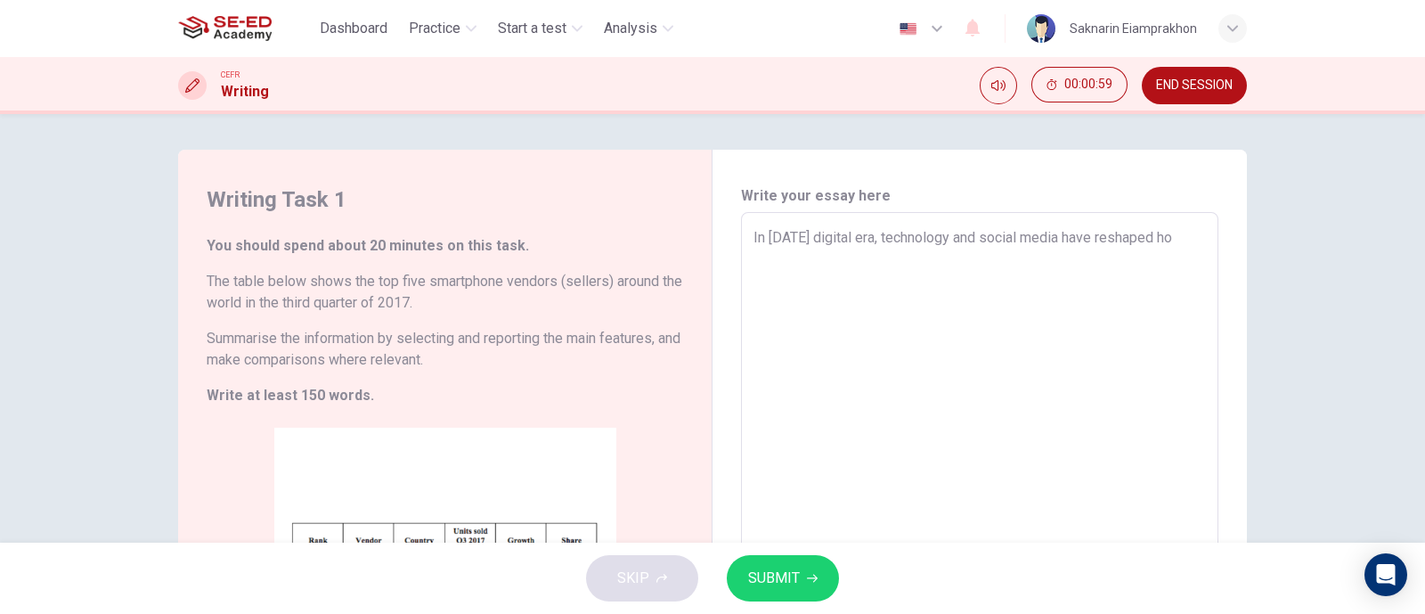
type textarea "In [DATE] digital era, technology and social media have reshaped how"
type textarea "x"
type textarea "In [DATE] digital era, technology and social media have reshaped how"
type textarea "x"
type textarea "In [DATE] digital era, technology and social media have reshaped how s"
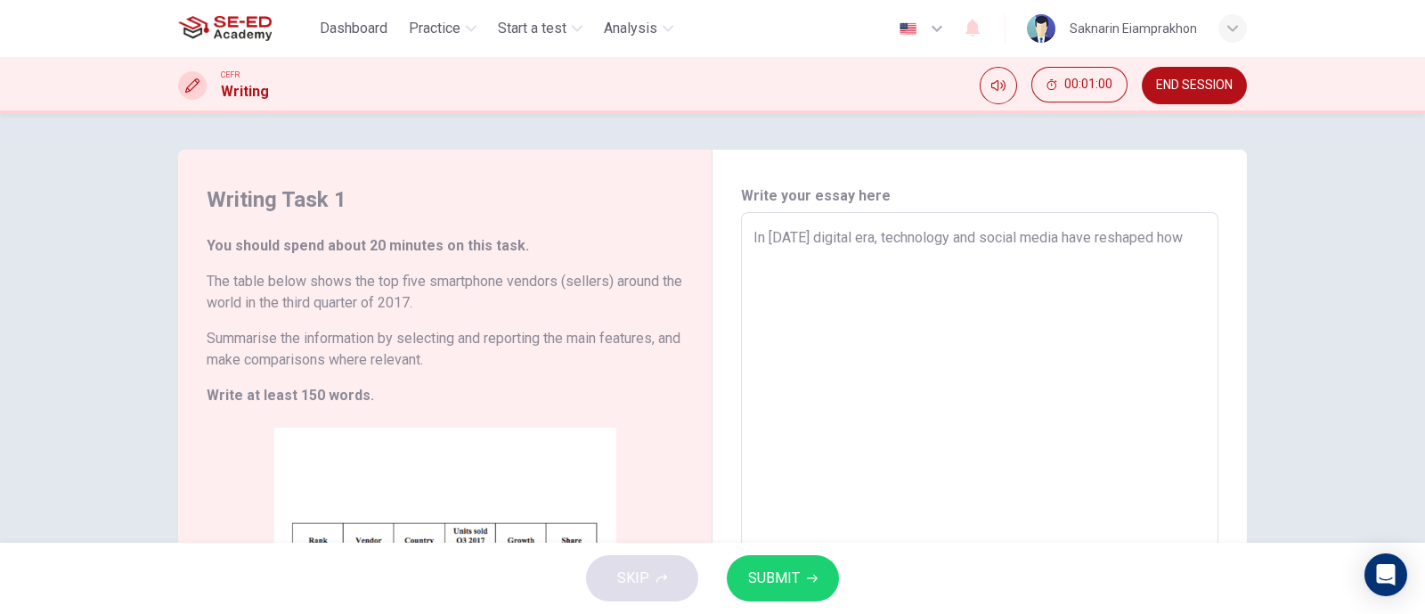
type textarea "x"
type textarea "In [DATE] digital era, technology and social media have reshaped how st"
type textarea "x"
type textarea "In [DATE] digital era, technology and social media have reshaped how stu"
type textarea "x"
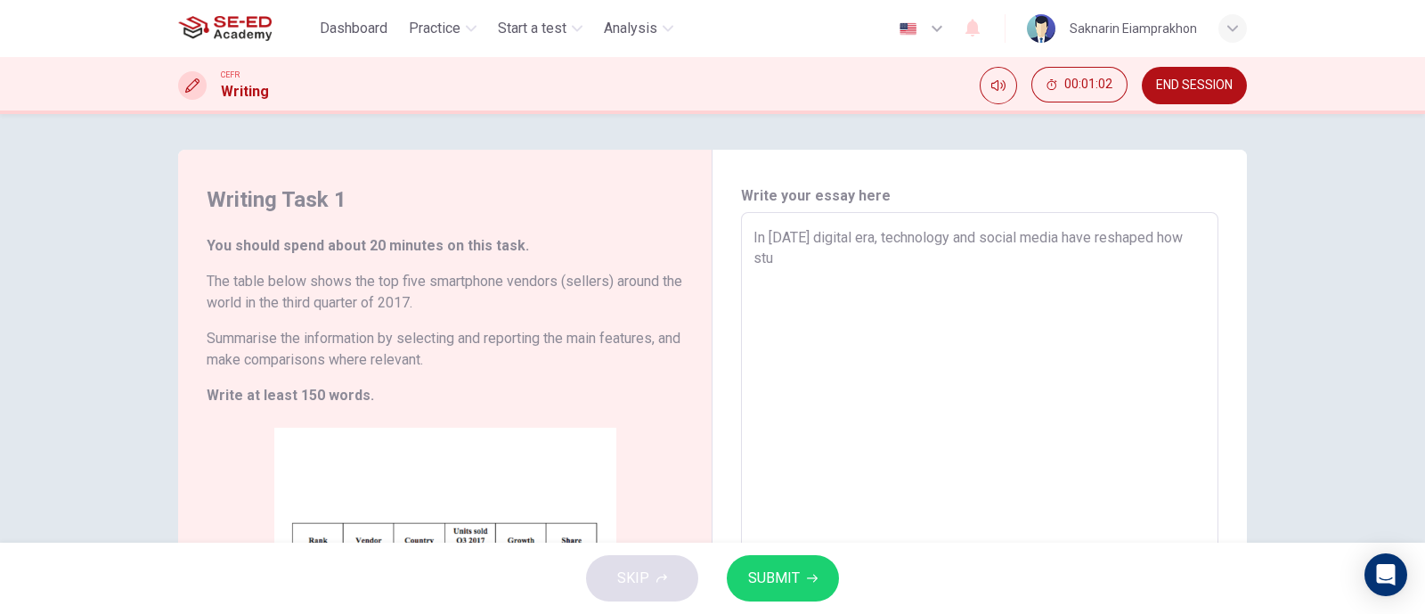
type textarea "In [DATE] digital era, technology and social media have reshaped how stud"
type textarea "x"
type textarea "In [DATE] digital era, technology and social media have reshaped how stude"
type textarea "x"
type textarea "In [DATE] digital era, technology and social media have reshaped how studen"
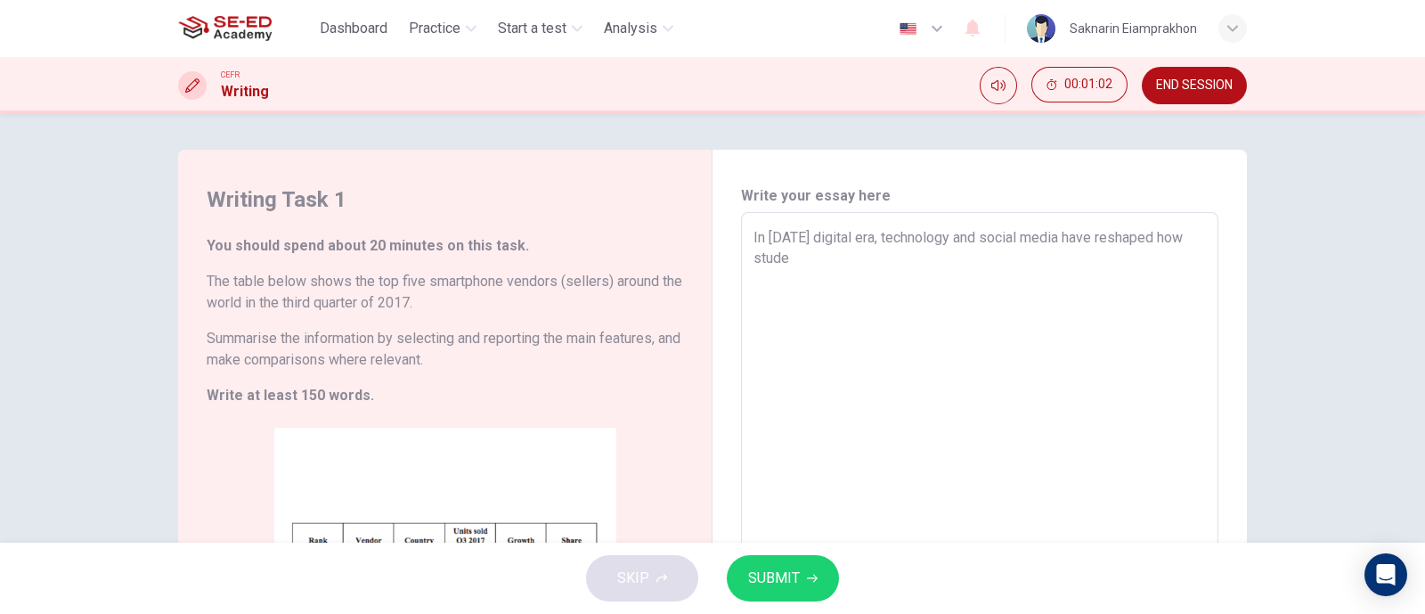
type textarea "x"
type textarea "In [DATE] digital era, technology and social media have reshaped how student"
type textarea "x"
type textarea "In [DATE] digital era, technology and social media have reshaped how students"
type textarea "x"
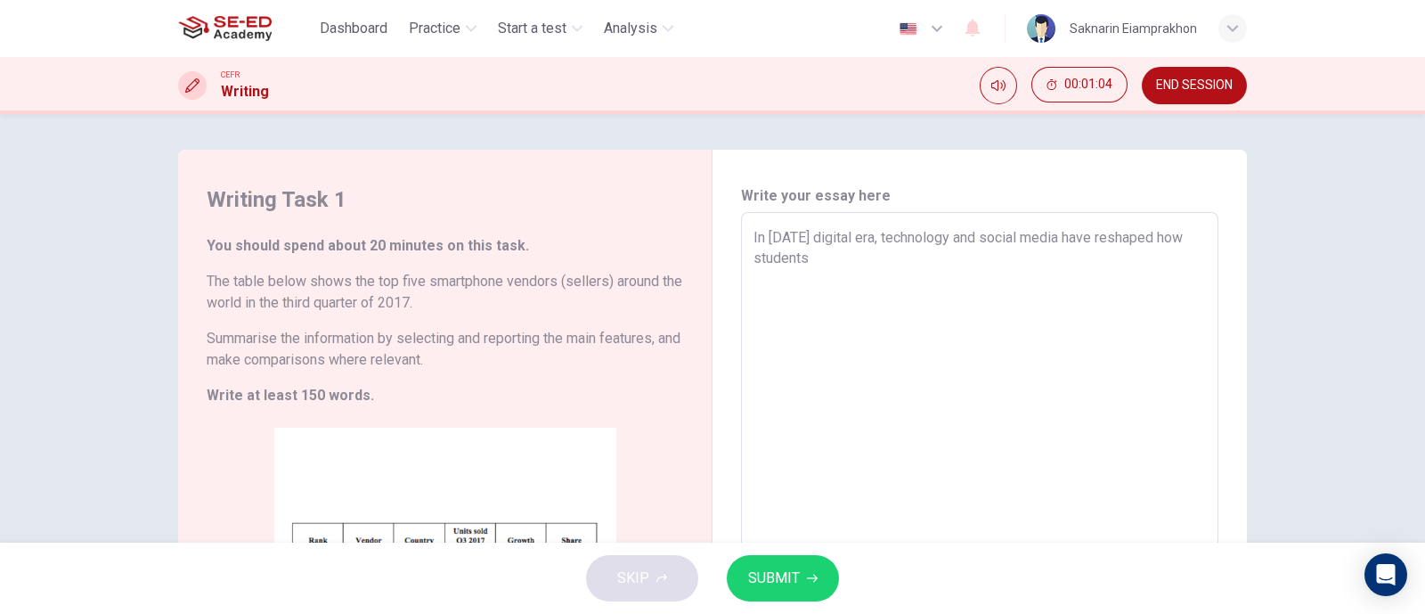
type textarea "In [DATE] digital era, technology and social media have reshaped how students"
type textarea "x"
type textarea "In [DATE] digital era, technology and social media have reshaped how students c"
type textarea "x"
type textarea "In [DATE] digital era, technology and social media have reshaped how students co"
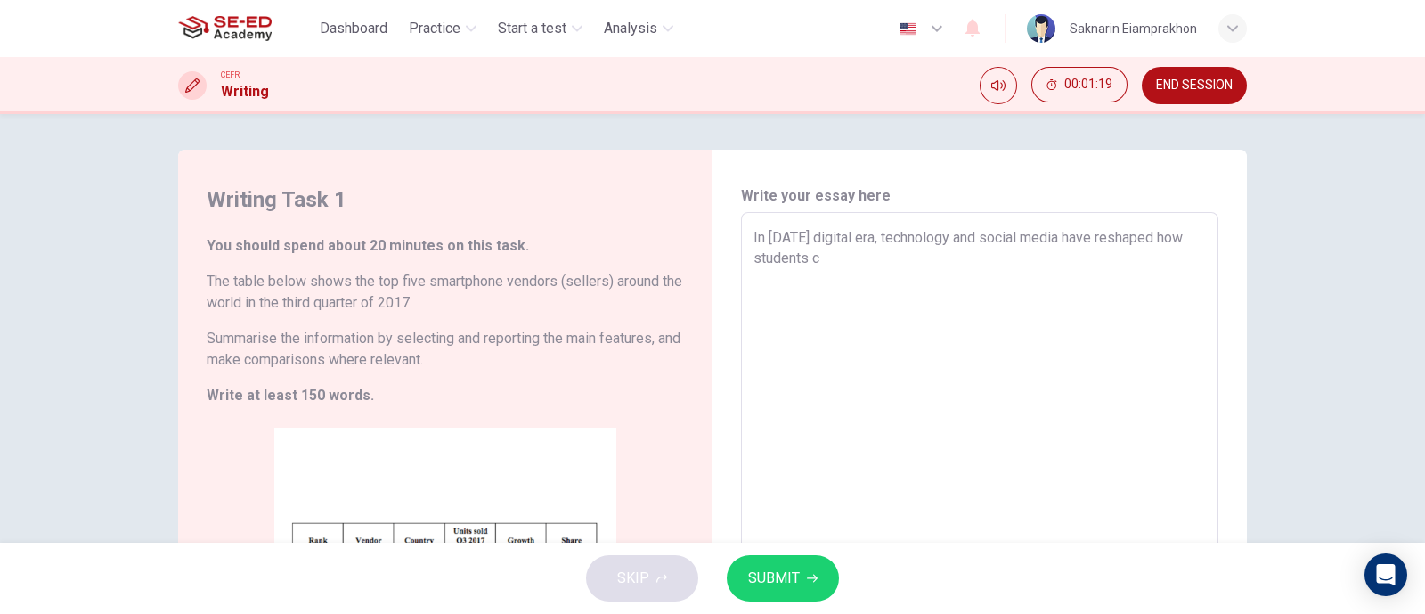
type textarea "x"
type textarea "In [DATE] digital era, technology and social media have reshaped how students c…"
type textarea "x"
type textarea "In [DATE] digital era, technology and social media have reshaped how students c…"
type textarea "x"
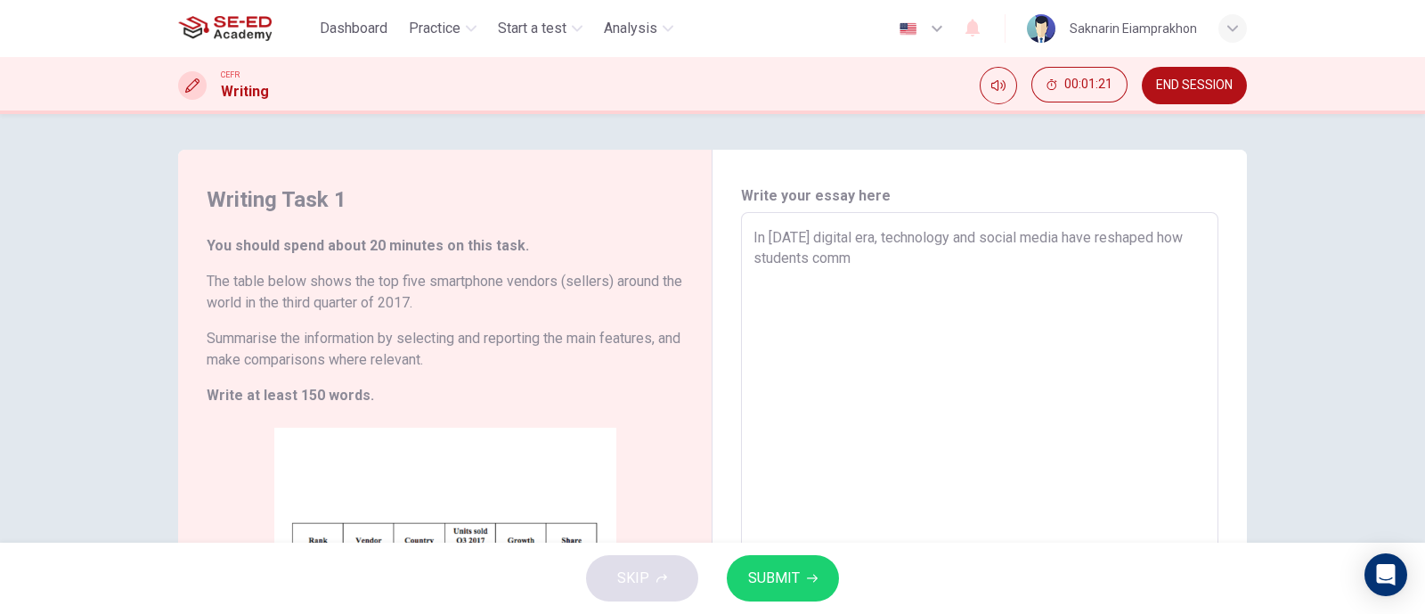
type textarea "In [DATE] digital era, technology and social media have reshaped how students c…"
type textarea "x"
type textarea "In [DATE] digital era, technology and social media have reshaped how students c…"
type textarea "x"
type textarea "In [DATE] digital era, technology and social media have reshaped how students c…"
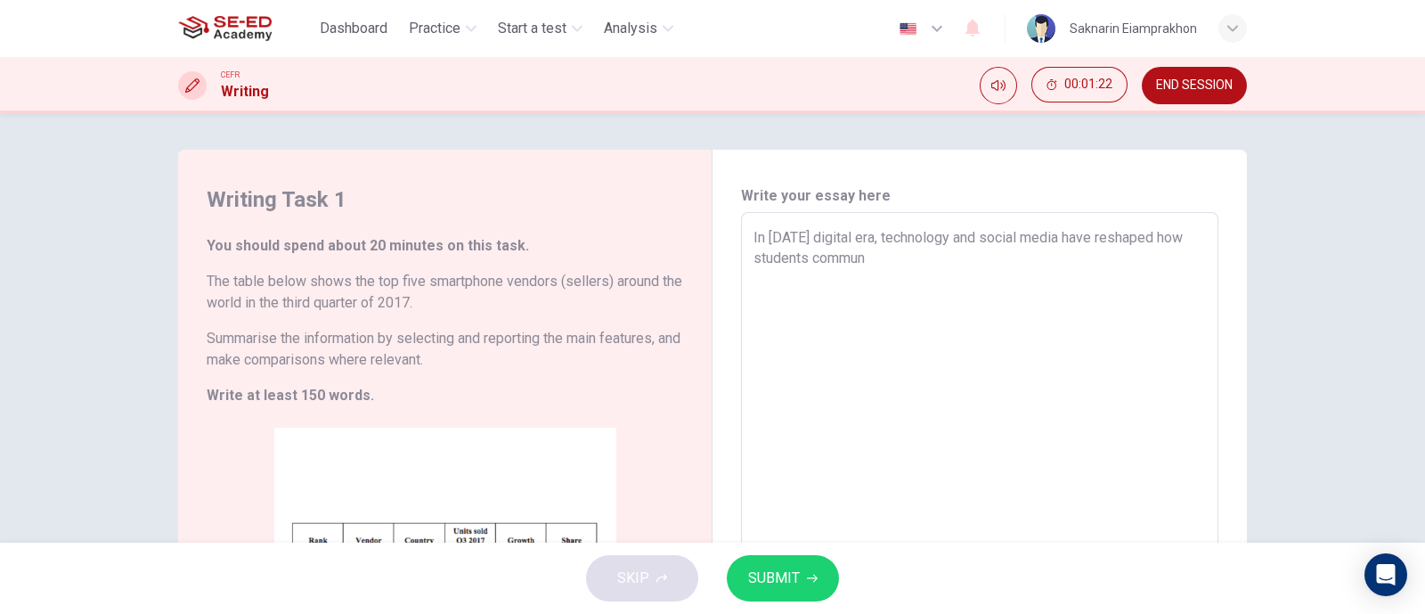
type textarea "x"
type textarea "In [DATE] digital era, technology and social media have reshaped how students c…"
type textarea "x"
type textarea "In [DATE] digital era, technology and social media have reshaped how students c…"
type textarea "x"
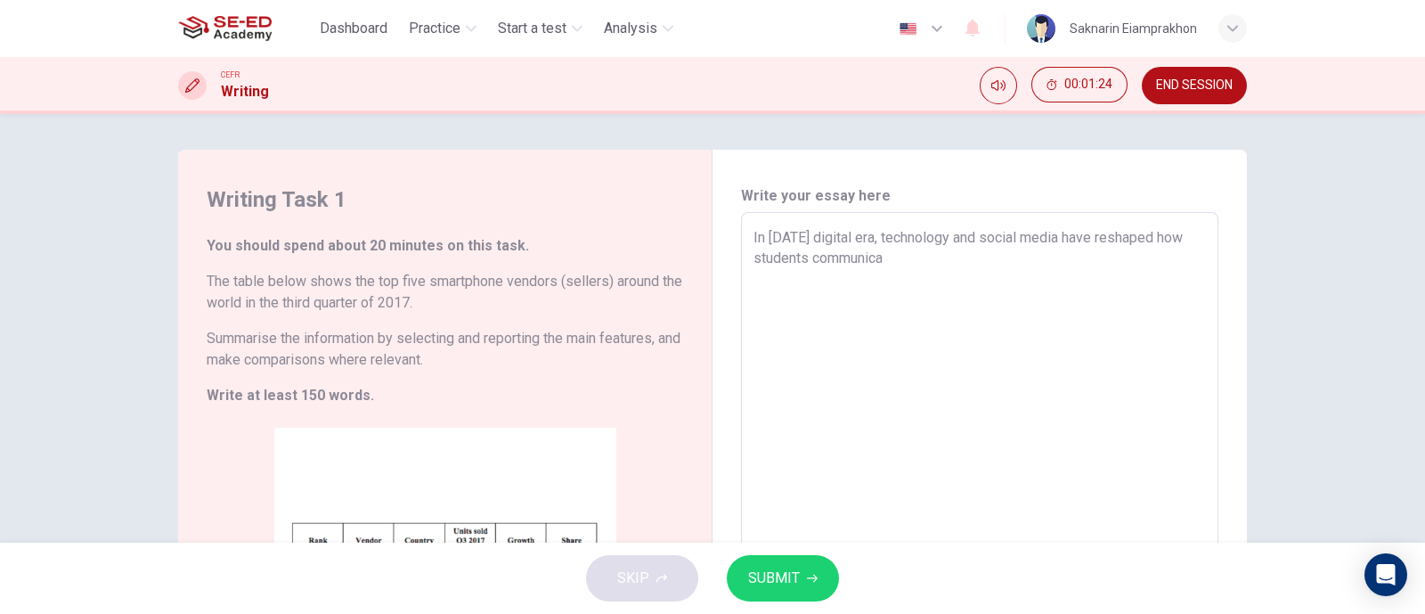
type textarea "In [DATE] digital era, technology and social media have reshaped how students c…"
type textarea "x"
type textarea "In [DATE] digital era, technology and social media have reshaped how students c…"
type textarea "x"
type textarea "In [DATE] digital era, technology and social media have reshaped how students c…"
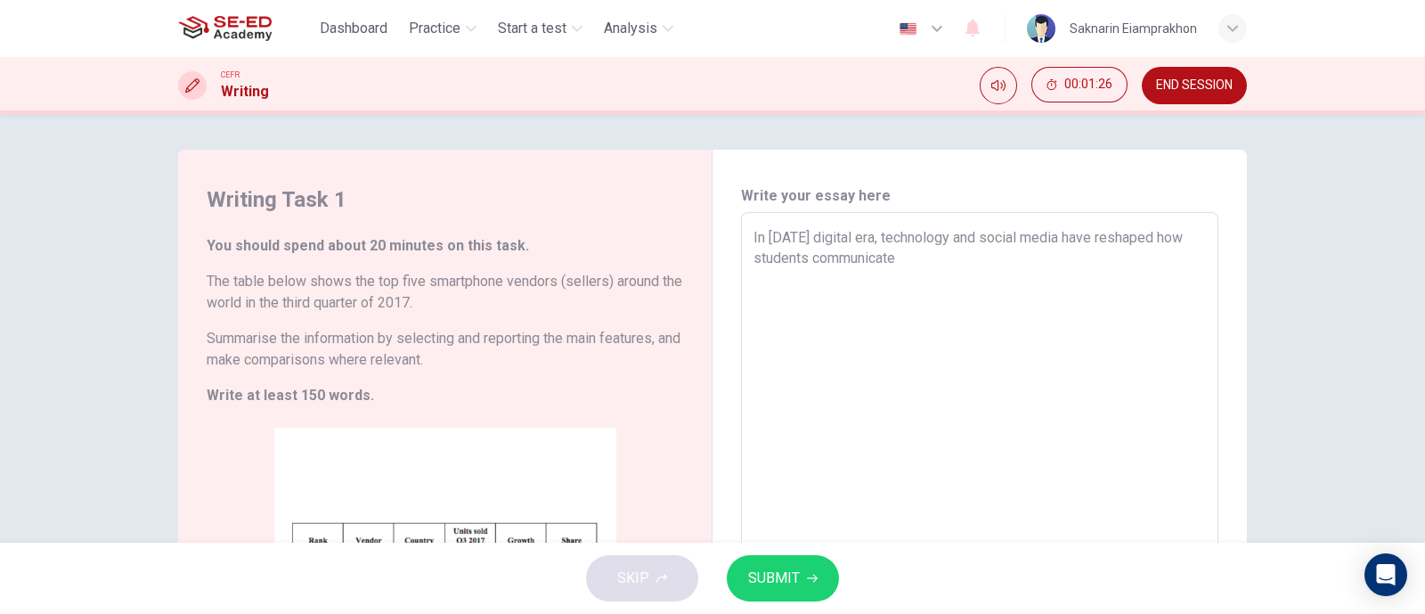
type textarea "x"
type textarea "In [DATE] digital era, technology and social media have reshaped how students c…"
type textarea "x"
type textarea "In [DATE] digital era, technology and social media have reshaped how students c…"
type textarea "x"
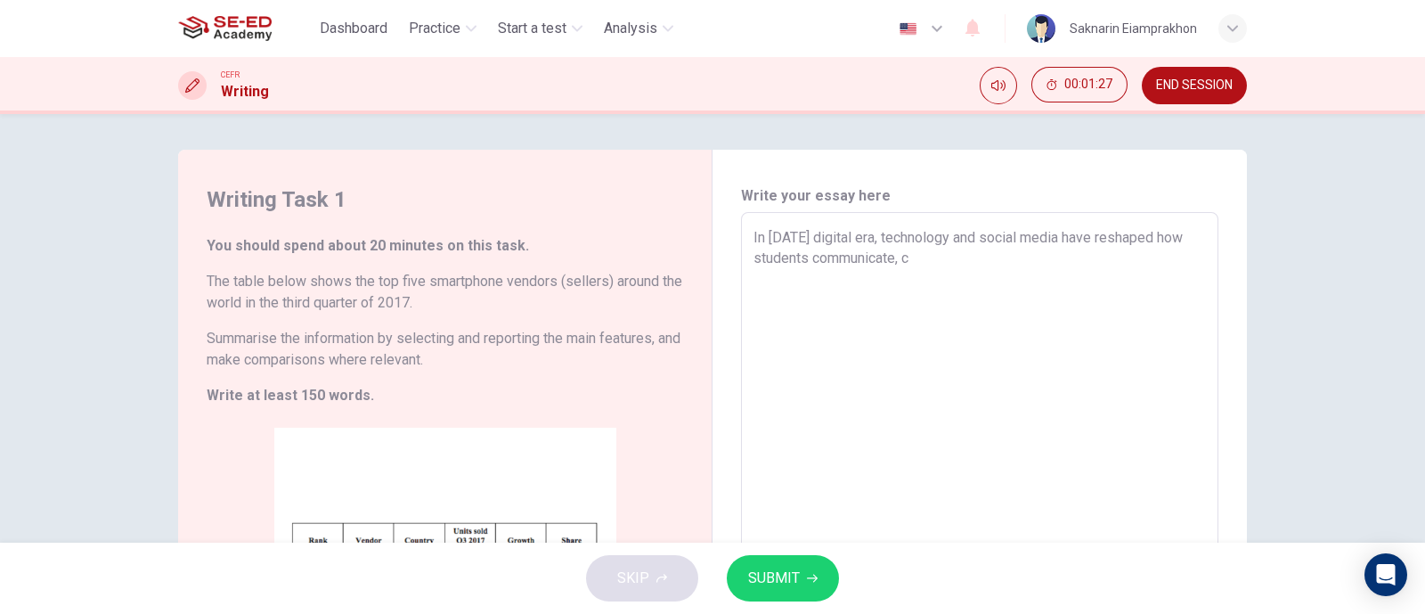
type textarea "In [DATE] digital era, technology and social media have reshaped how students c…"
type textarea "x"
type textarea "In [DATE] digital era, technology and social media have reshaped how students c…"
type textarea "x"
type textarea "In [DATE] digital era, technology and social media have reshaped how students c…"
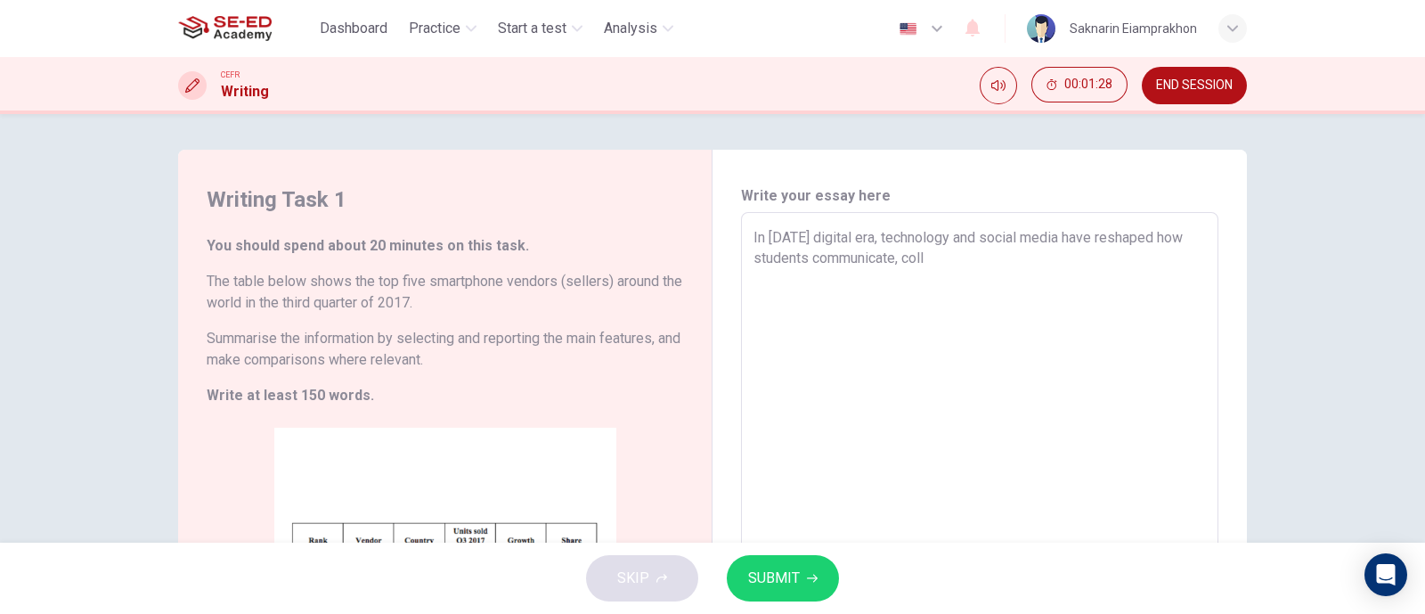
type textarea "x"
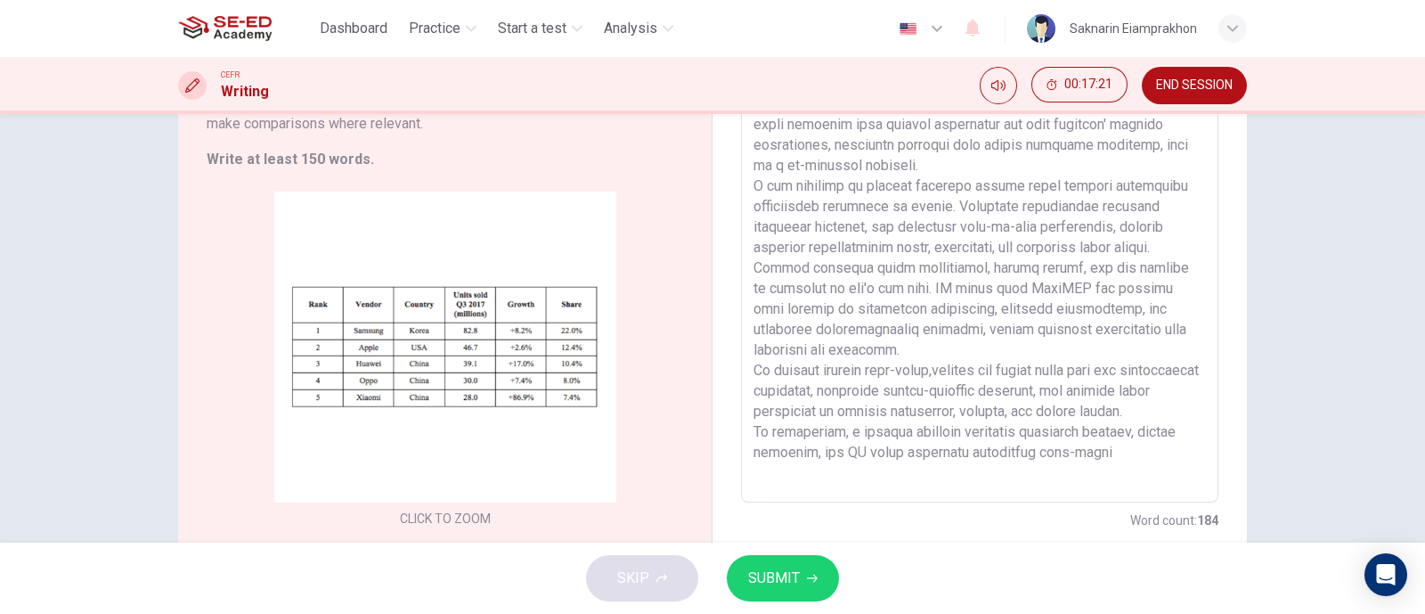
scroll to position [241, 0]
drag, startPoint x: 1048, startPoint y: 528, endPoint x: 989, endPoint y: 478, distance: 77.8
click at [989, 478] on textarea at bounding box center [980, 235] width 453 height 497
click at [1057, 466] on textarea at bounding box center [980, 235] width 453 height 497
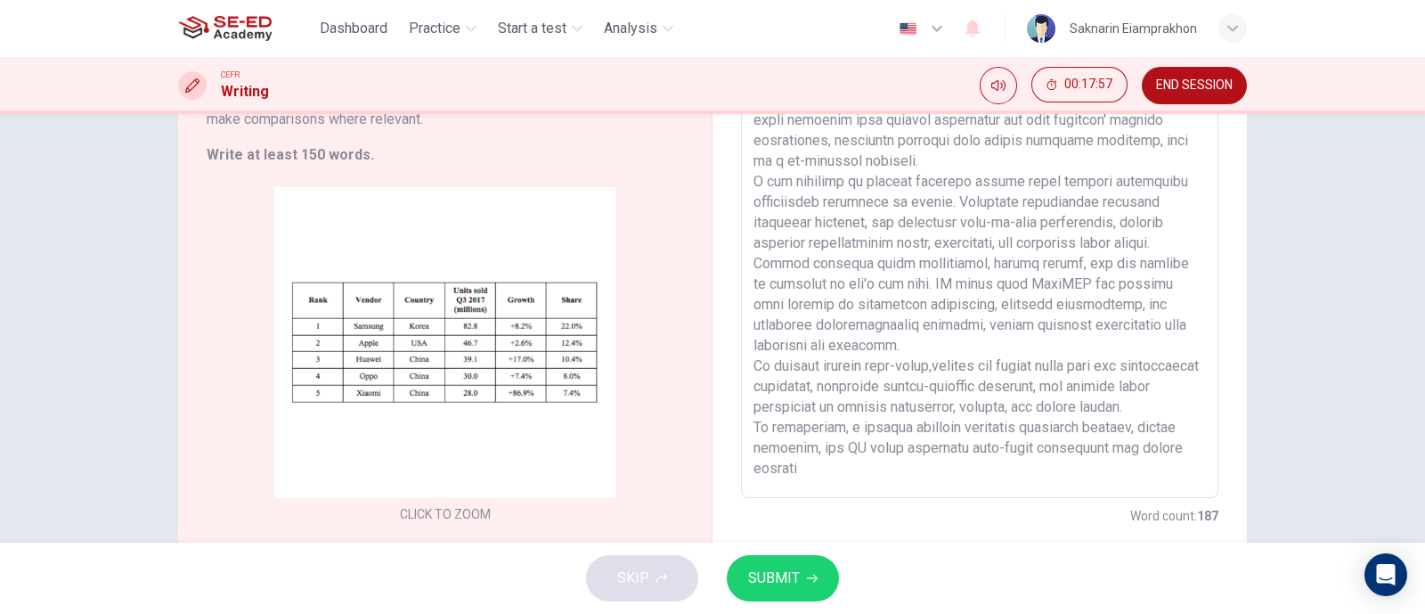
click at [823, 472] on textarea at bounding box center [980, 235] width 453 height 497
click at [869, 474] on textarea at bounding box center [980, 235] width 453 height 497
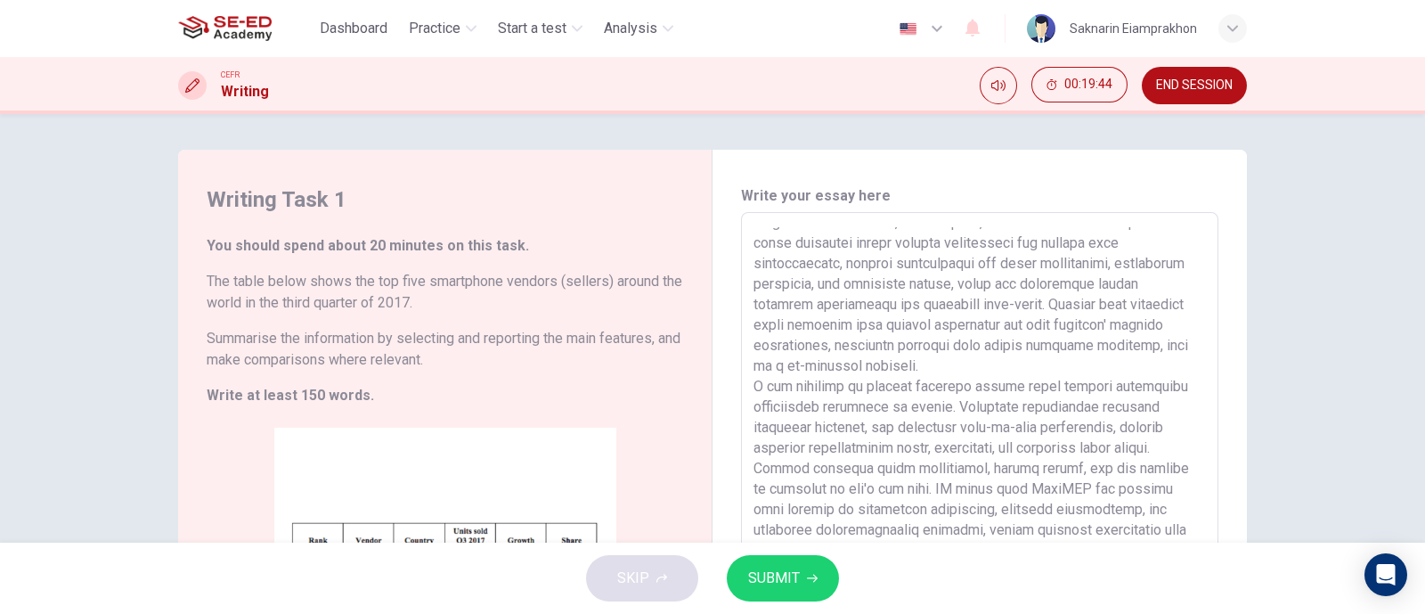
scroll to position [56, 0]
click at [797, 593] on button "SUBMIT" at bounding box center [783, 578] width 112 height 46
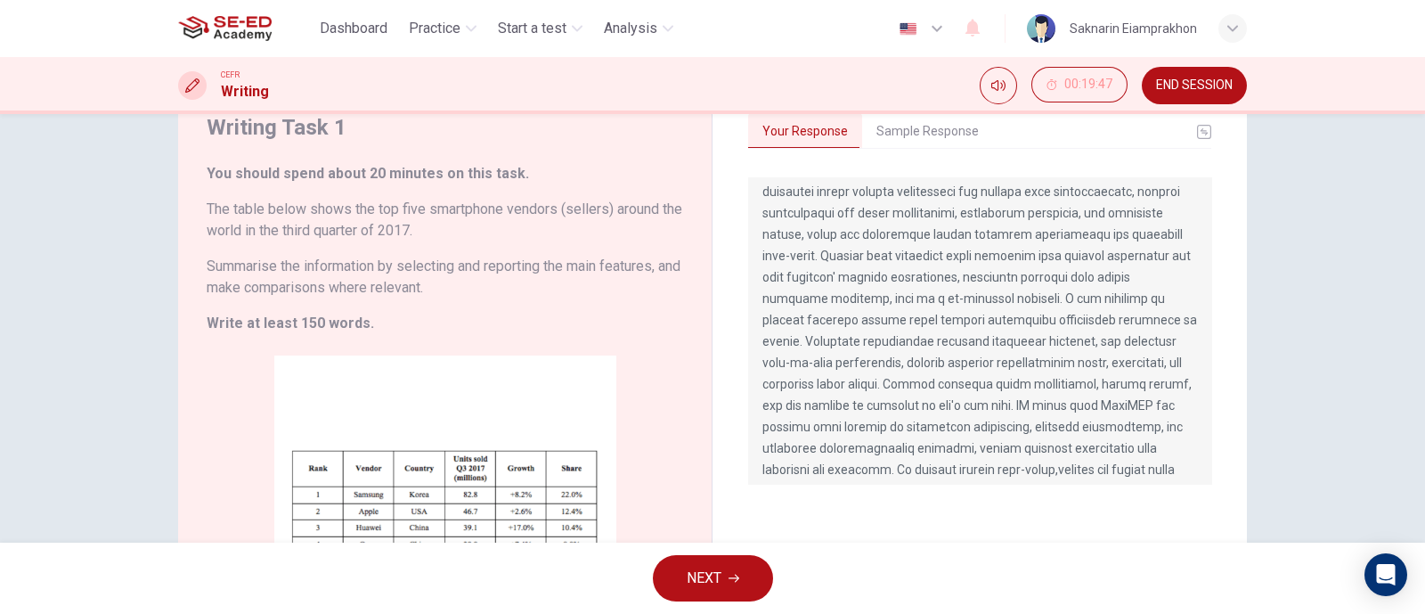
scroll to position [0, 0]
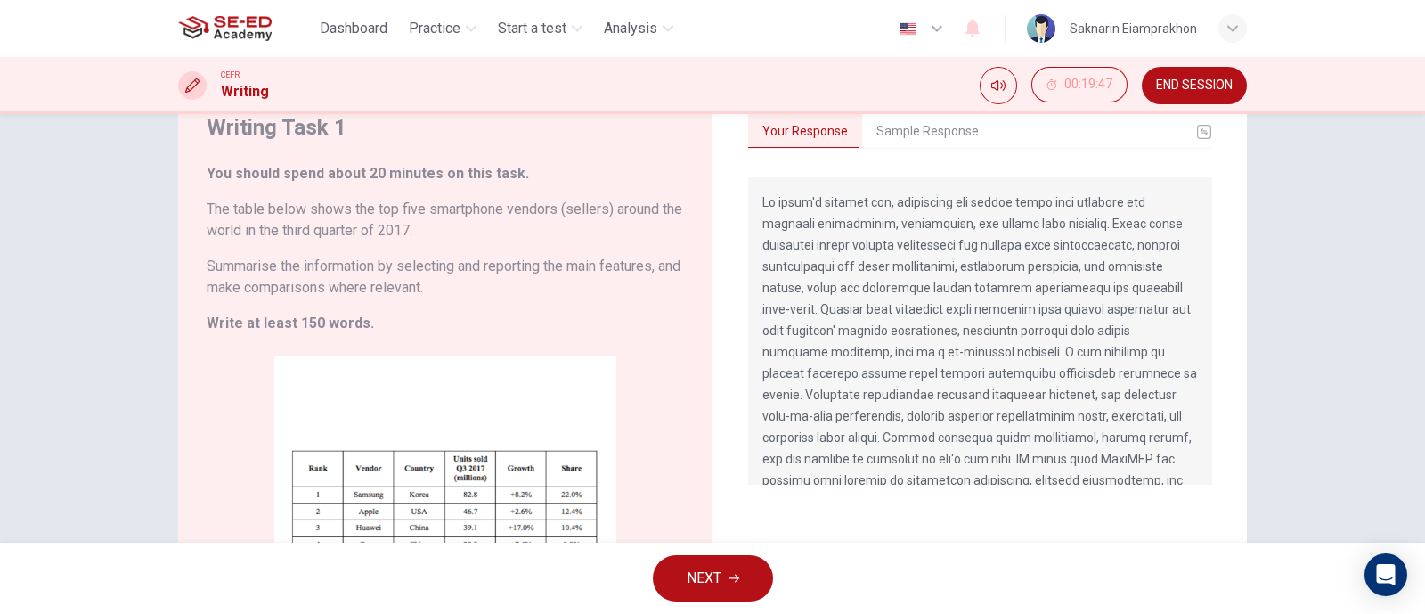
click at [903, 117] on button "Sample Response" at bounding box center [927, 131] width 131 height 37
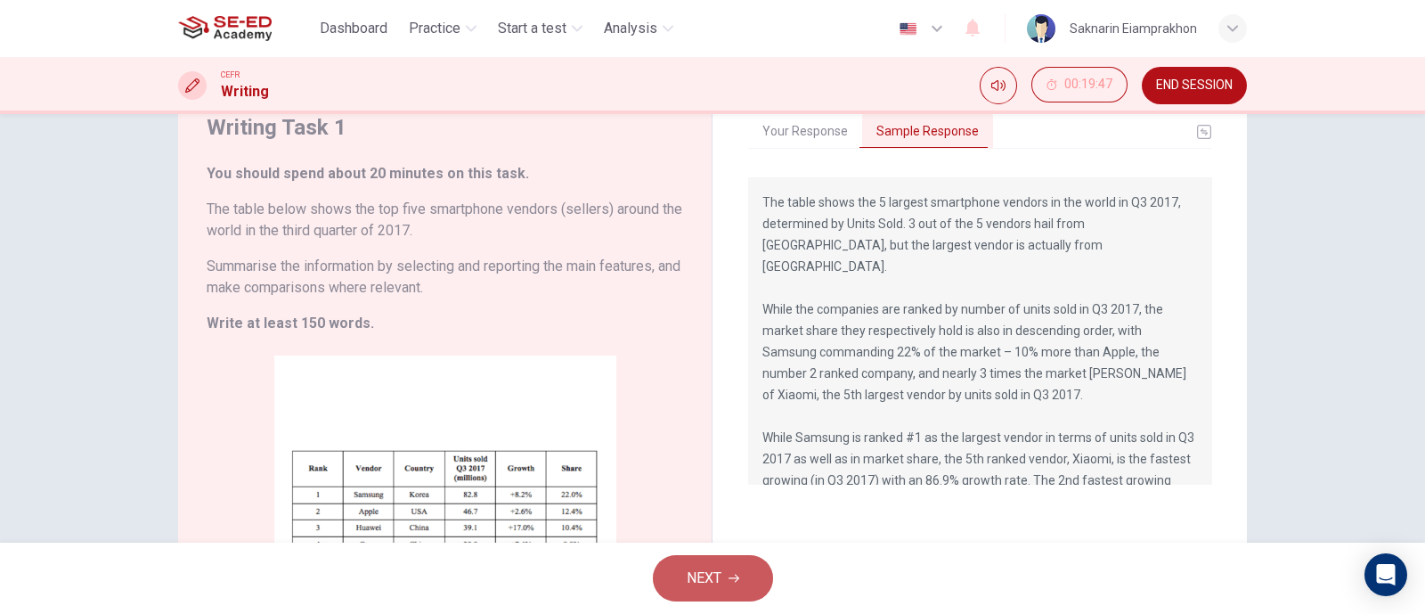
click at [711, 559] on button "NEXT" at bounding box center [713, 578] width 120 height 46
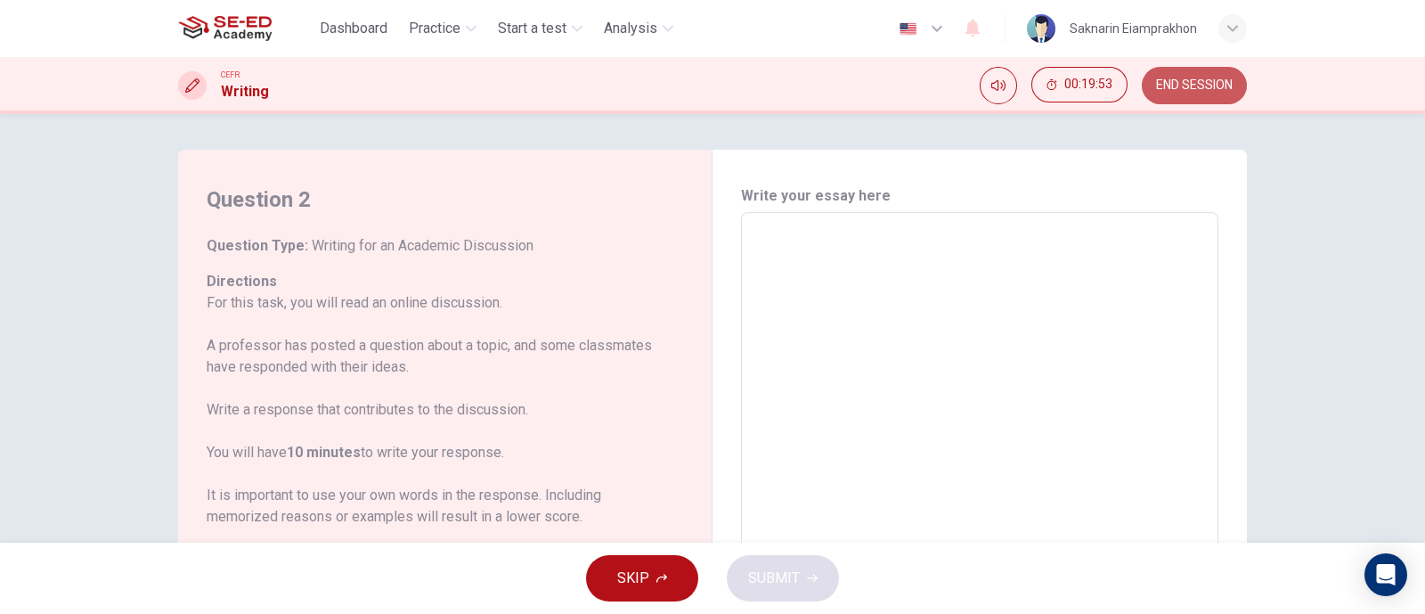
click at [1189, 83] on span "END SESSION" at bounding box center [1194, 85] width 77 height 14
